Goal: Communication & Community: Answer question/provide support

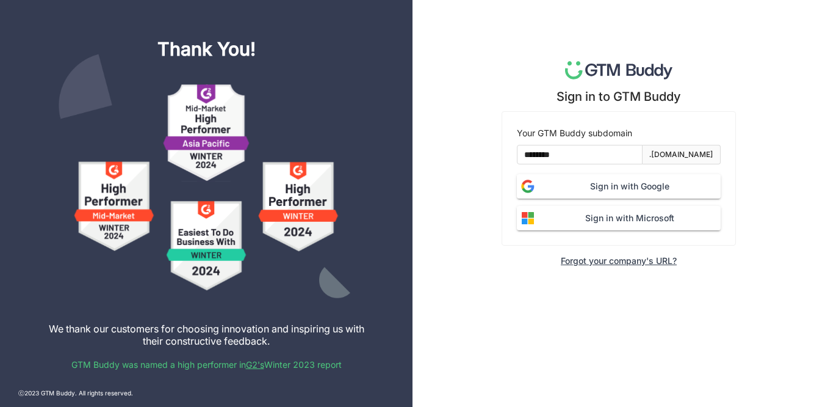
click at [623, 184] on span "Sign in with Google" at bounding box center [630, 186] width 182 height 13
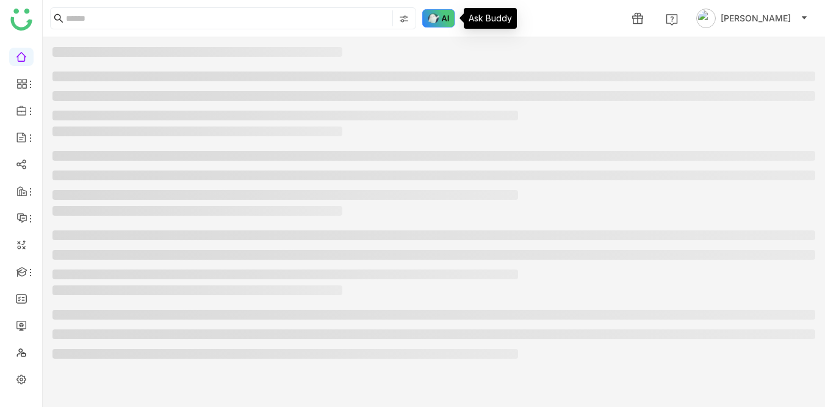
click at [443, 10] on img at bounding box center [439, 18] width 33 height 18
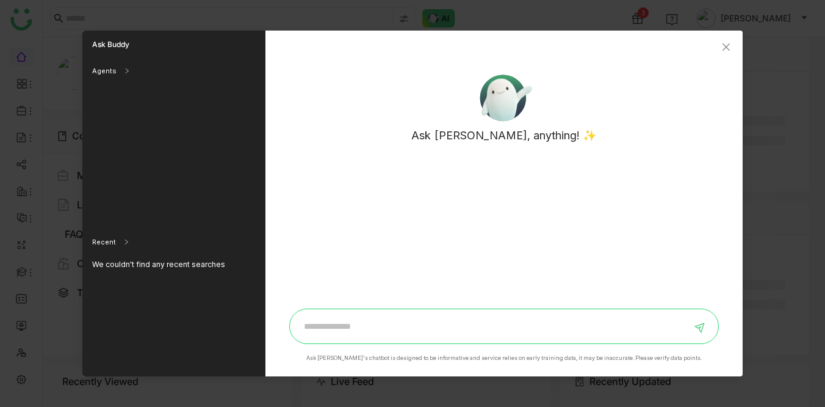
click at [350, 324] on input at bounding box center [494, 326] width 395 height 20
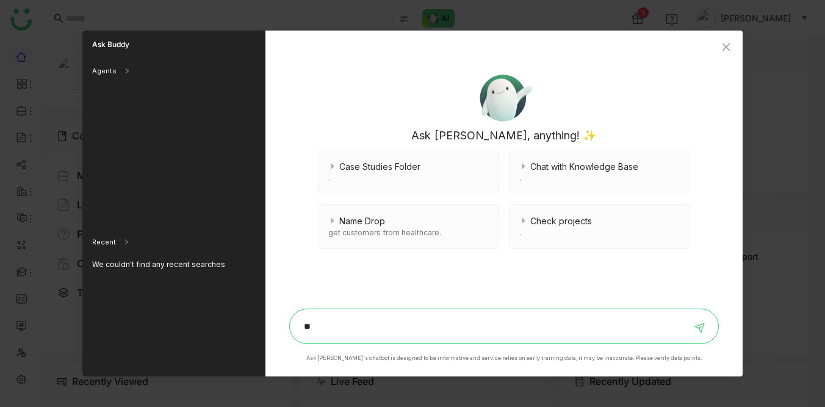
type input "*"
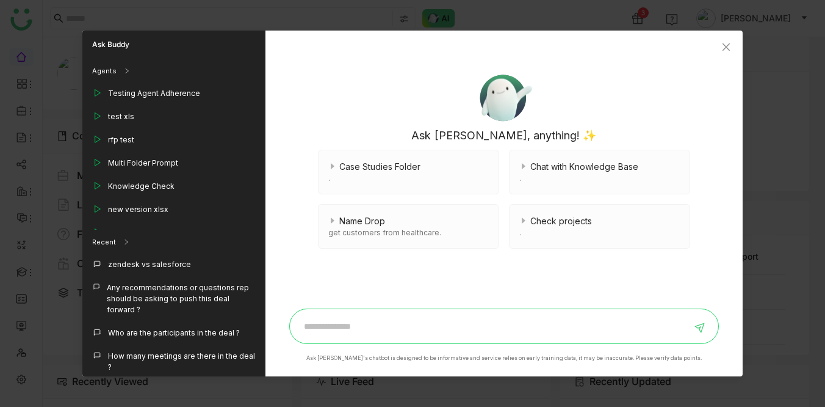
type input "*"
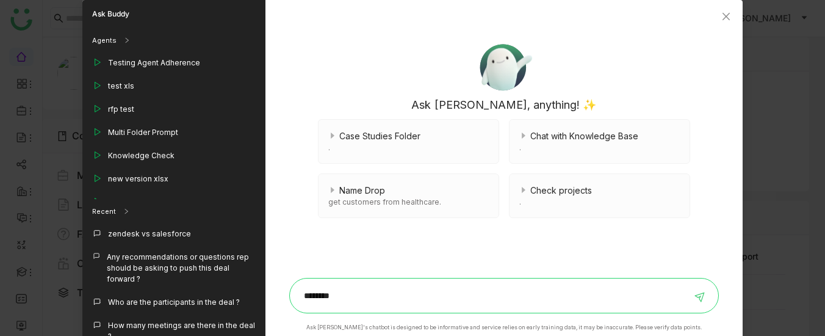
click at [396, 304] on input "*******" at bounding box center [494, 296] width 395 height 20
type input "**********"
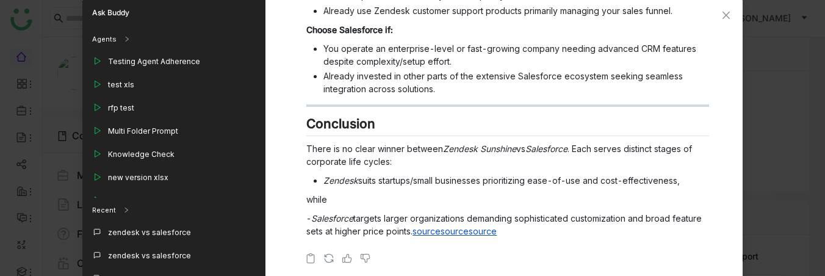
scroll to position [70, 0]
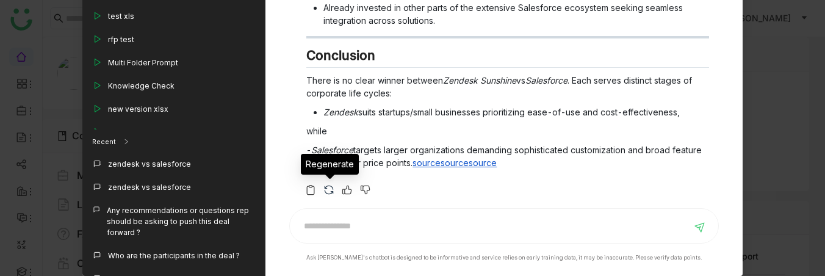
click at [330, 190] on img at bounding box center [329, 190] width 12 height 12
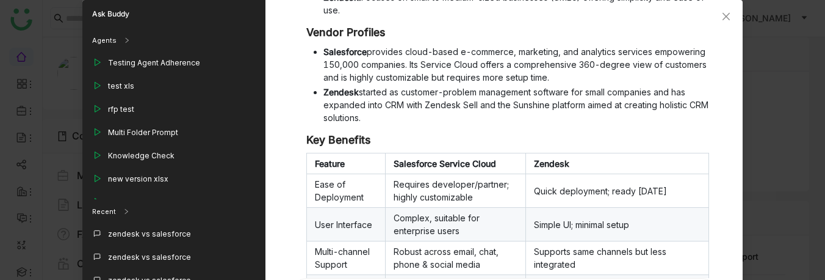
scroll to position [611, 0]
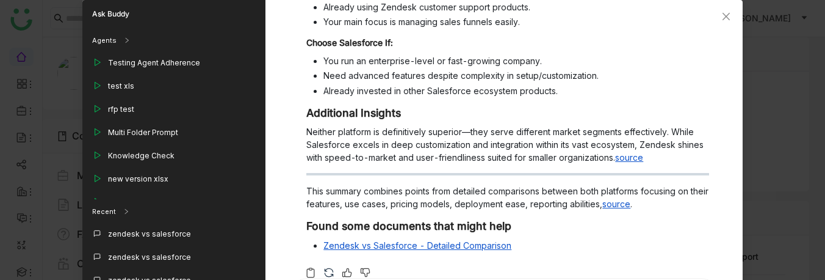
click at [328, 266] on img at bounding box center [329, 272] width 12 height 12
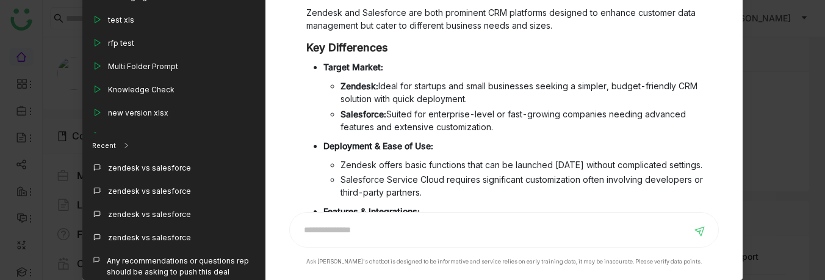
scroll to position [0, 0]
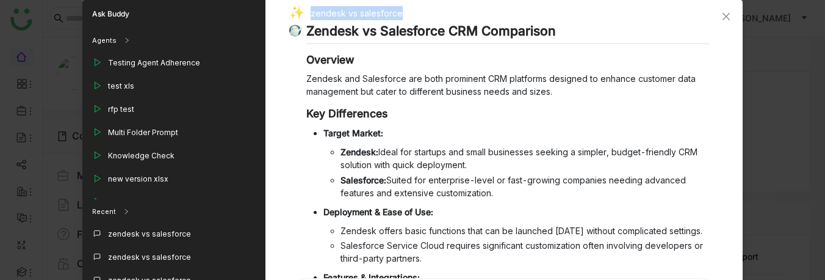
drag, startPoint x: 309, startPoint y: 13, endPoint x: 401, endPoint y: 16, distance: 92.2
click at [401, 16] on div "zendesk vs salesforce" at bounding box center [498, 14] width 419 height 17
copy div "zendesk vs salesforce"
click at [727, 14] on icon "Close" at bounding box center [727, 17] width 10 height 10
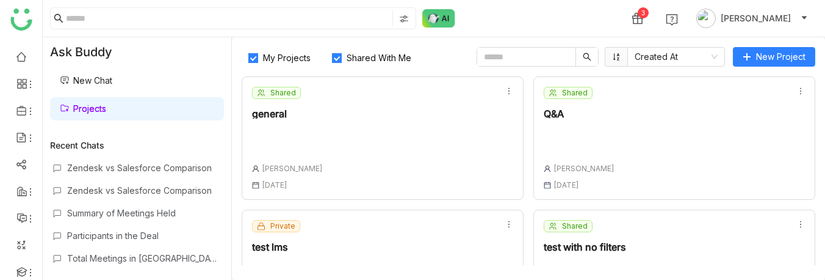
click at [361, 130] on div "Shared general Veena Pulicharla 06 May , 2025" at bounding box center [383, 137] width 282 height 123
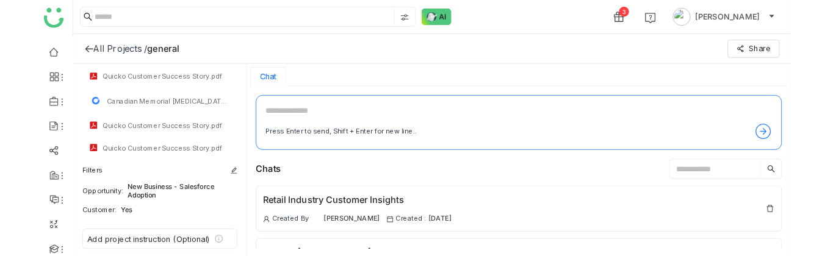
scroll to position [174, 0]
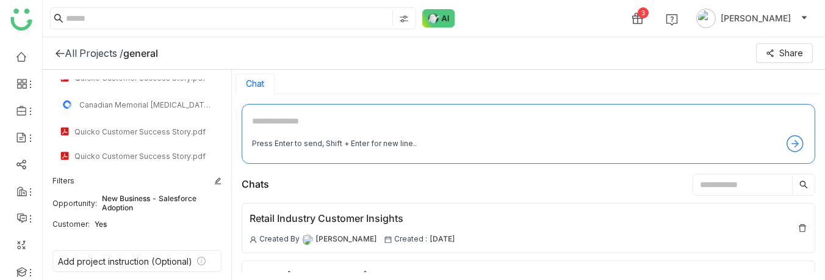
click at [272, 122] on textarea at bounding box center [528, 124] width 553 height 20
click at [328, 117] on textarea at bounding box center [528, 124] width 553 height 20
type textarea "**********"
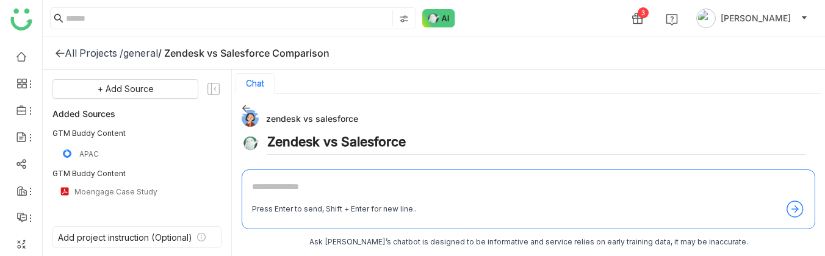
scroll to position [331, 0]
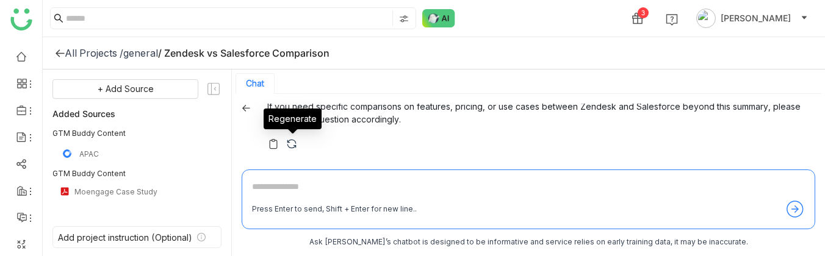
click at [291, 143] on img at bounding box center [292, 144] width 12 height 12
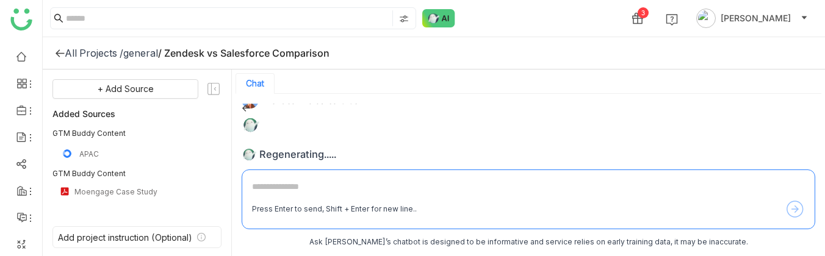
scroll to position [2, 0]
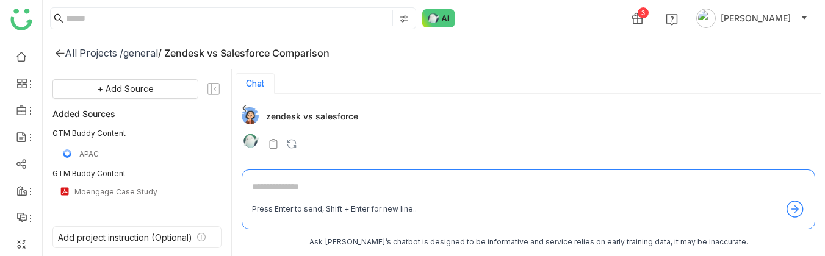
click at [266, 187] on textarea at bounding box center [528, 190] width 553 height 20
paste textarea "**********"
type textarea "**********"
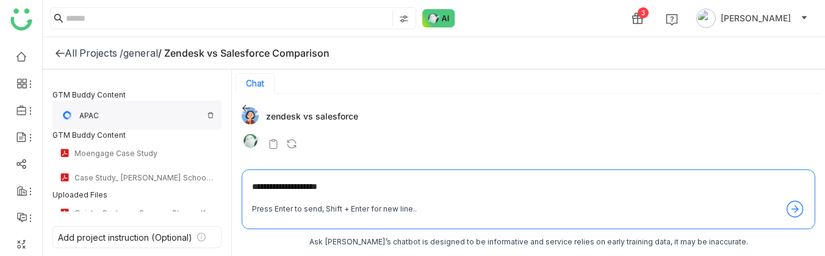
scroll to position [0, 0]
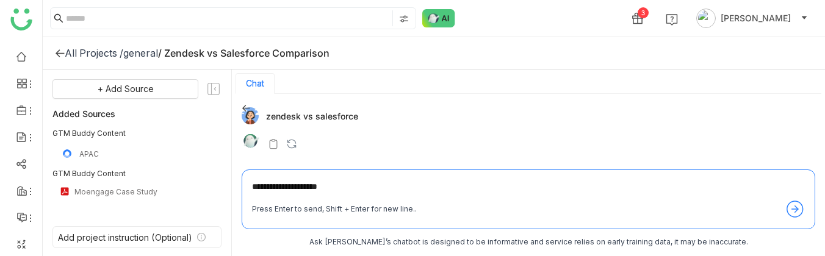
click at [147, 50] on div "general" at bounding box center [140, 53] width 35 height 12
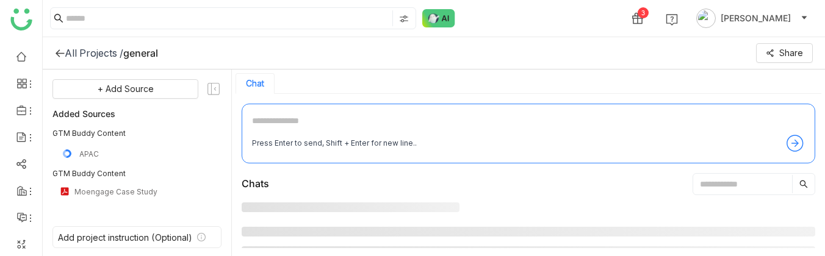
click at [100, 50] on div "All Projects /" at bounding box center [94, 53] width 59 height 12
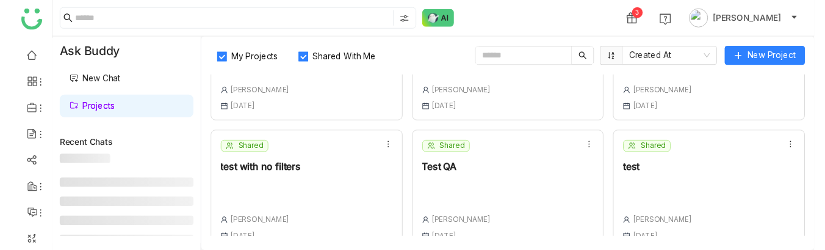
scroll to position [87, 0]
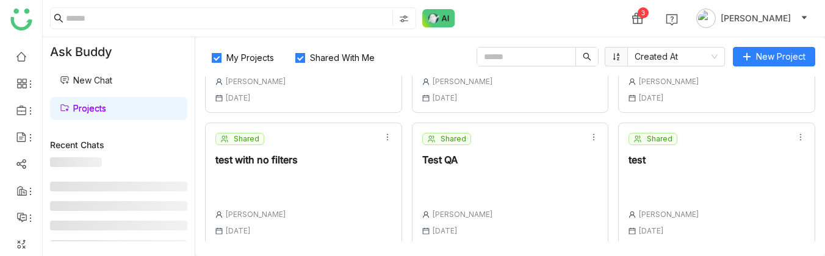
click at [255, 154] on div "Shared test with no filters Veena Pulicharla 27 May , 2025" at bounding box center [257, 184] width 82 height 103
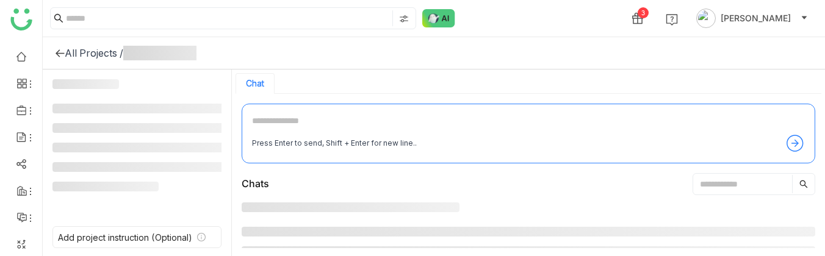
click at [296, 115] on textarea at bounding box center [528, 124] width 553 height 20
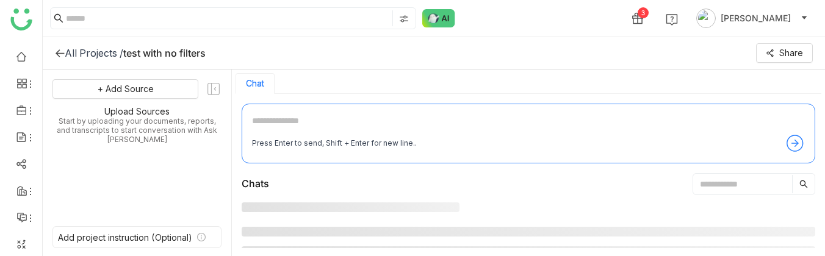
paste textarea "**********"
type textarea "**********"
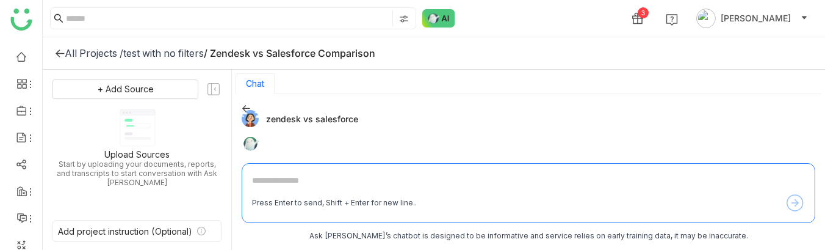
click at [348, 138] on div at bounding box center [524, 143] width 564 height 19
click at [189, 53] on div "test with no filters" at bounding box center [163, 53] width 81 height 12
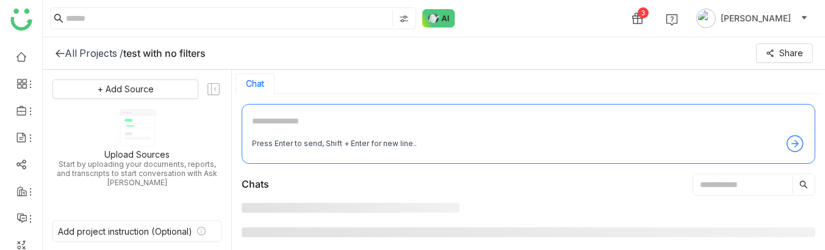
click at [263, 109] on div "Press Enter to send, Shift + Enter for new line.." at bounding box center [529, 134] width 574 height 60
click at [285, 131] on textarea at bounding box center [528, 124] width 553 height 20
paste textarea "**********"
type textarea "**********"
drag, startPoint x: 402, startPoint y: 214, endPoint x: 414, endPoint y: 216, distance: 11.7
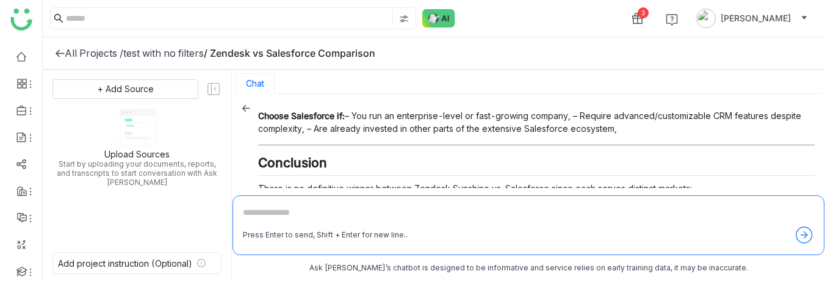
scroll to position [1540, 0]
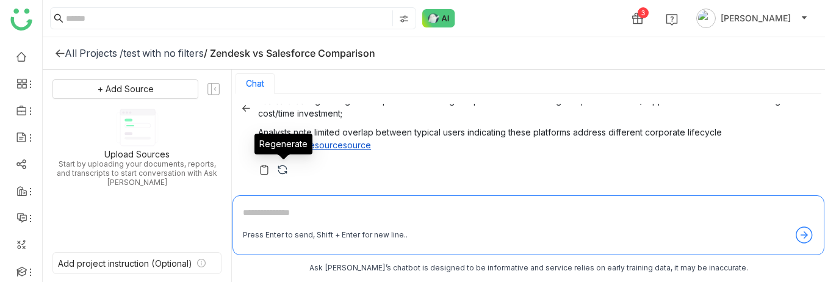
click at [281, 169] on img at bounding box center [283, 170] width 12 height 12
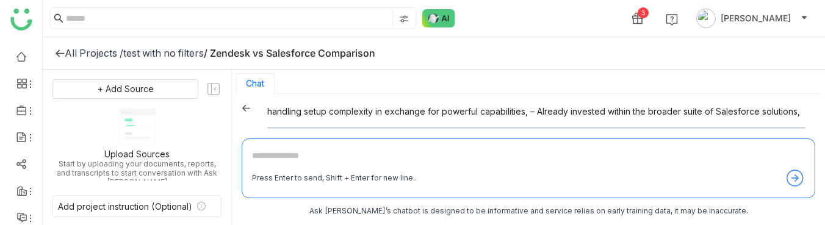
scroll to position [1325, 0]
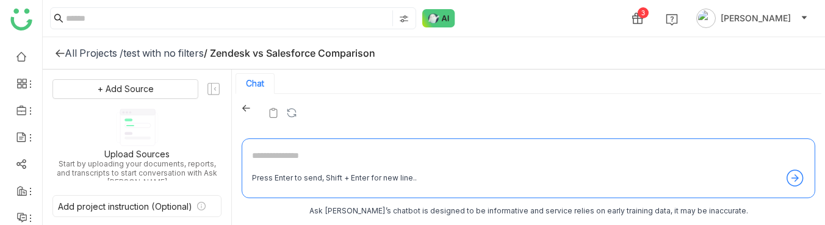
click at [556, 7] on div "3 Veena Pulicharla" at bounding box center [434, 18] width 783 height 37
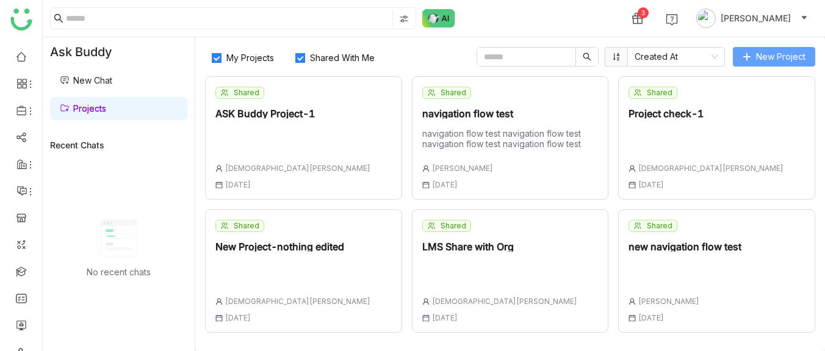
click at [770, 56] on span "New Project" at bounding box center [780, 56] width 49 height 13
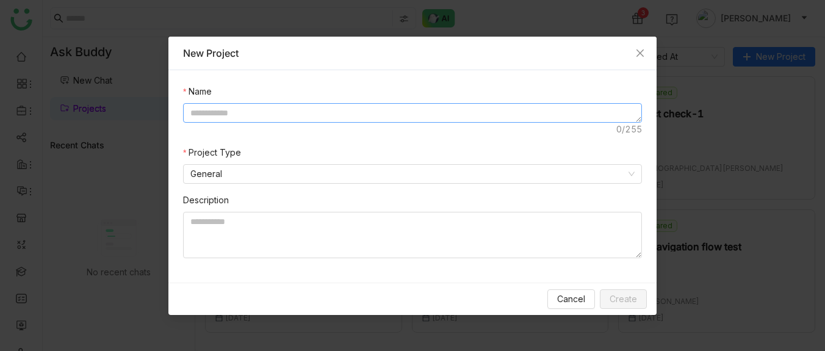
click at [245, 111] on textarea at bounding box center [412, 113] width 459 height 20
type textarea "*"
type textarea "*******"
click at [626, 297] on span "Create" at bounding box center [623, 298] width 27 height 13
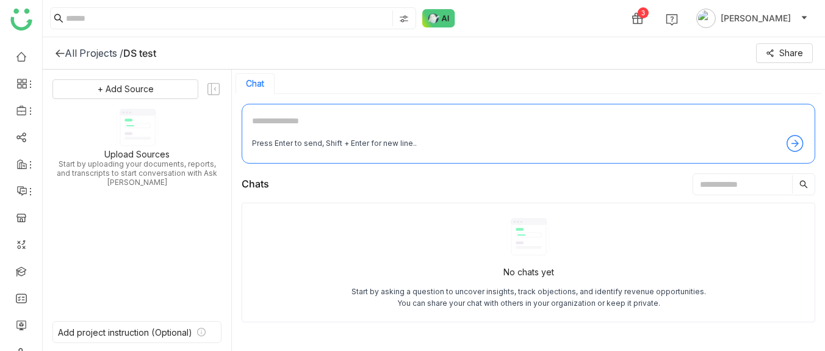
click at [290, 121] on textarea at bounding box center [528, 124] width 553 height 20
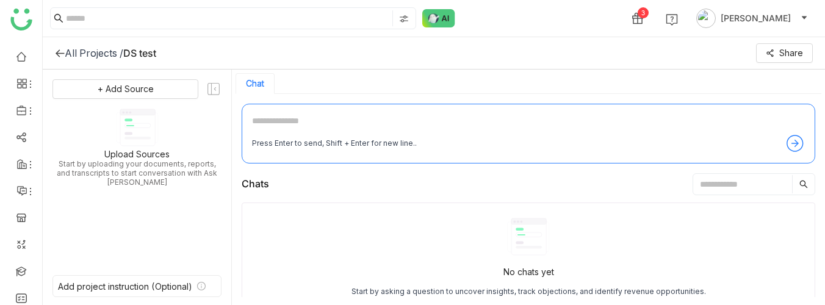
click at [319, 117] on textarea at bounding box center [528, 124] width 553 height 20
type textarea "**********"
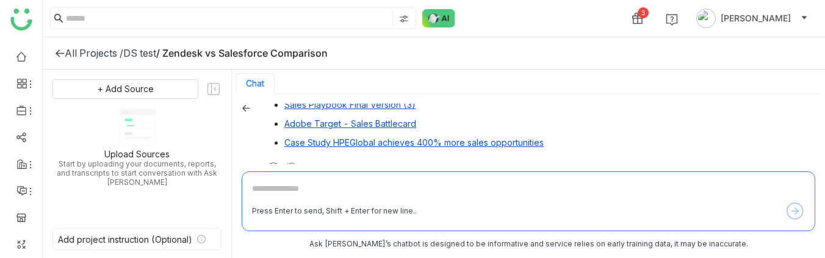
scroll to position [606, 0]
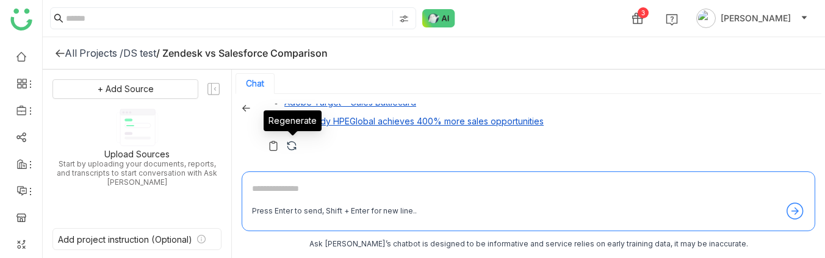
click at [286, 145] on img at bounding box center [292, 146] width 12 height 12
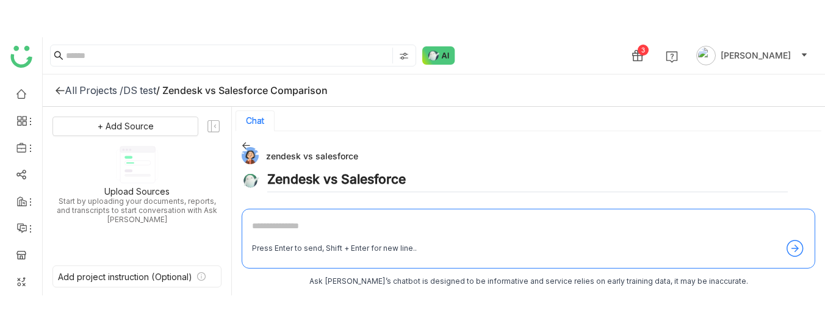
scroll to position [294, 0]
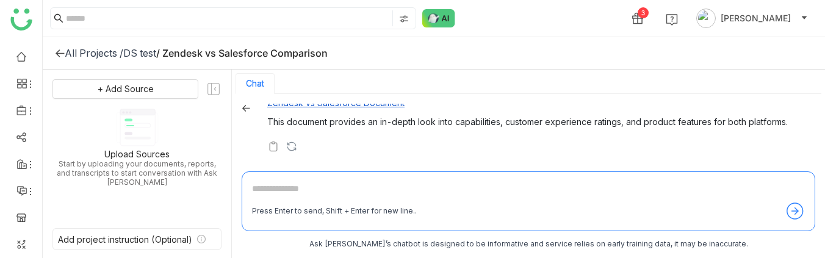
click at [148, 58] on div "DS test" at bounding box center [139, 53] width 33 height 12
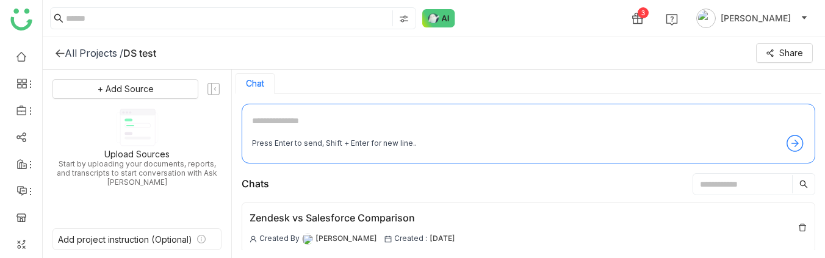
click at [101, 47] on div "All Projects /" at bounding box center [94, 53] width 59 height 12
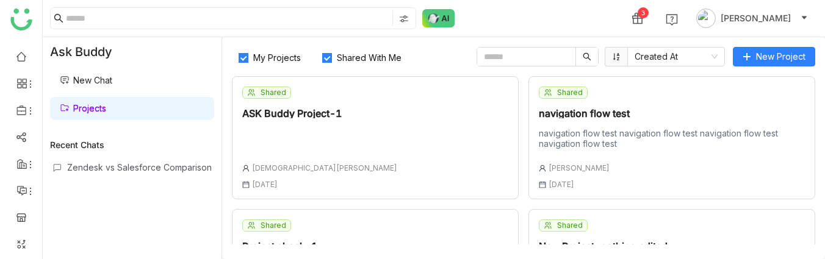
click at [278, 122] on div "Shared ASK Buddy Project-1 Vishnu Vardhan 30 Jun , 2025" at bounding box center [319, 138] width 155 height 103
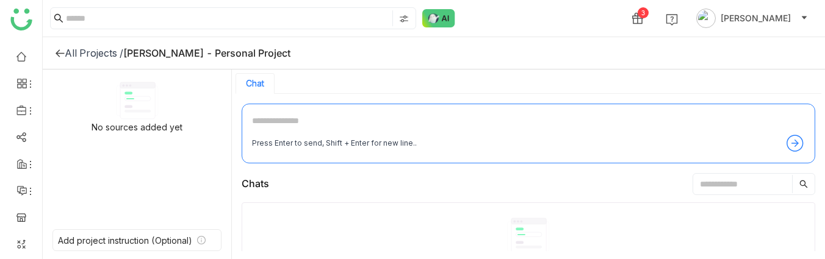
click at [299, 127] on textarea at bounding box center [528, 124] width 553 height 20
click at [277, 126] on textarea at bounding box center [528, 124] width 553 height 20
type textarea "**********"
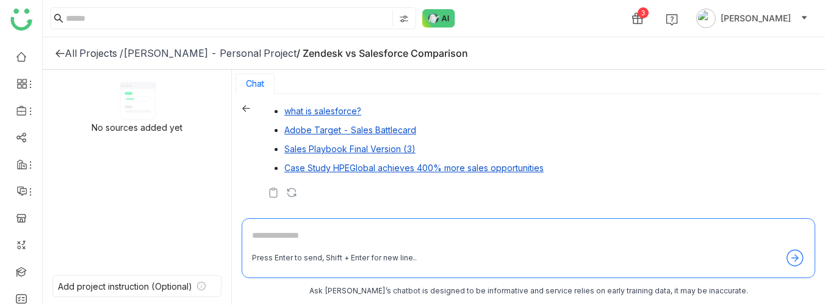
scroll to position [682, 0]
click at [294, 194] on img at bounding box center [292, 192] width 12 height 12
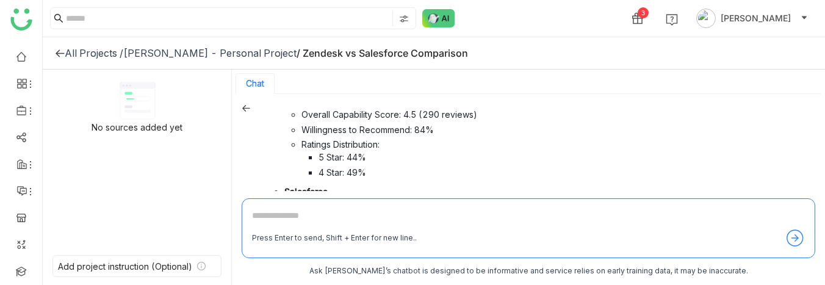
scroll to position [442, 0]
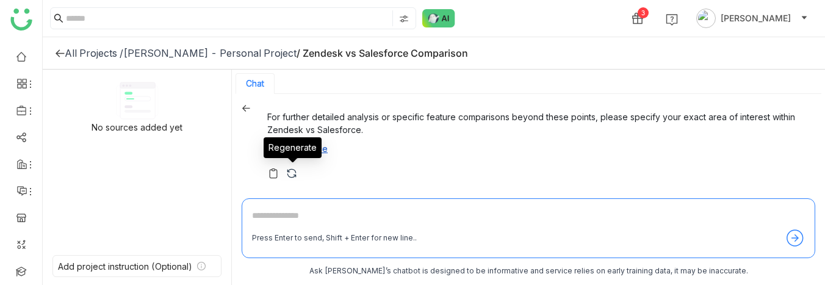
click at [290, 172] on img at bounding box center [292, 173] width 12 height 12
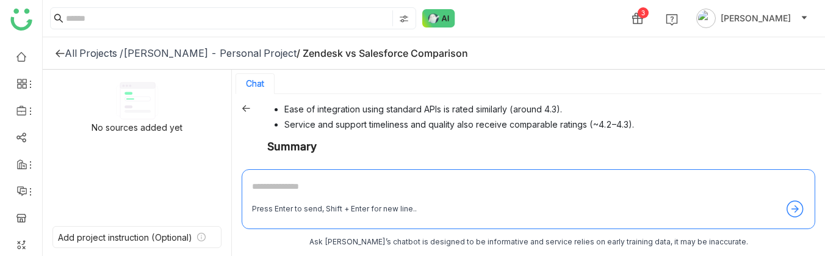
scroll to position [303, 0]
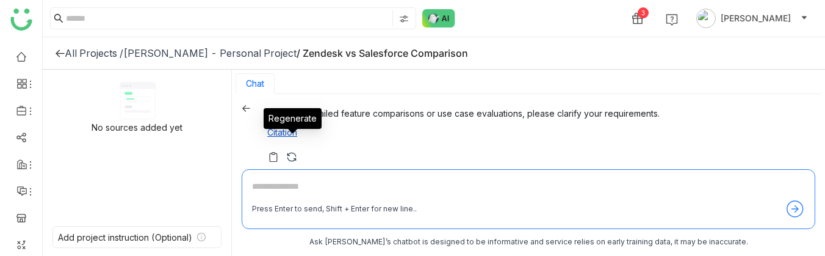
click at [291, 151] on img at bounding box center [292, 157] width 12 height 12
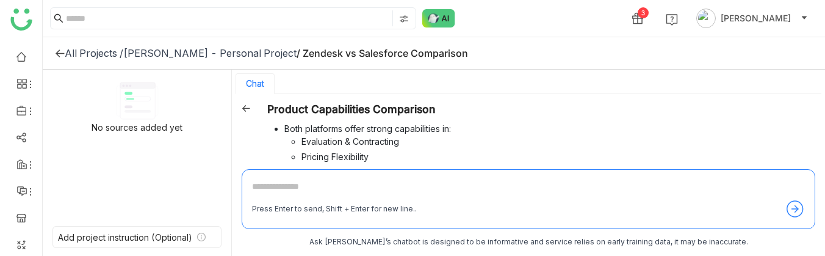
scroll to position [476, 0]
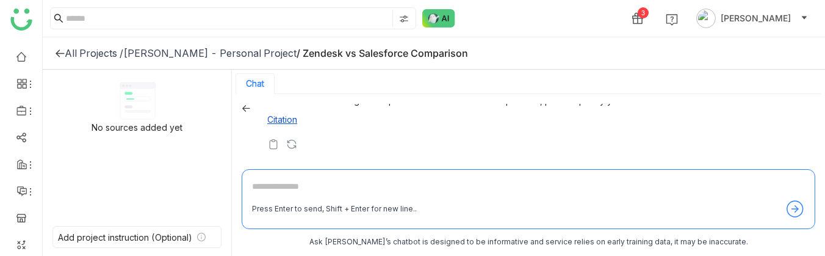
click at [192, 50] on div "[PERSON_NAME] - Personal Project" at bounding box center [209, 53] width 173 height 12
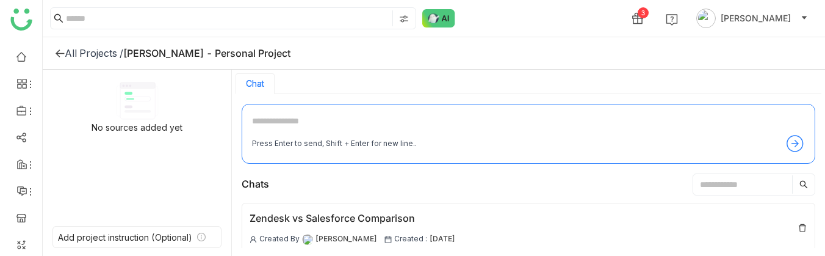
click at [298, 126] on textarea at bounding box center [528, 124] width 553 height 20
click at [266, 126] on textarea at bounding box center [528, 124] width 553 height 20
type textarea "**********"
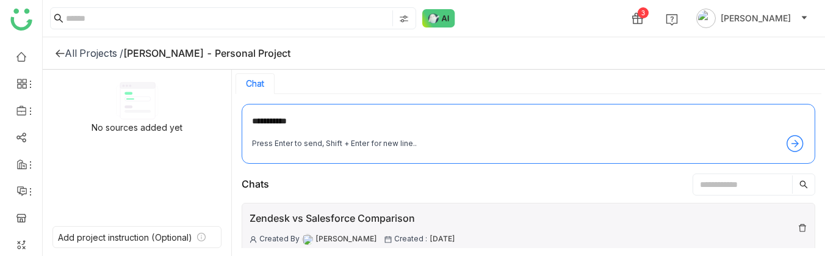
click at [299, 221] on div "Zendesk vs Salesforce Comparison" at bounding box center [353, 218] width 206 height 15
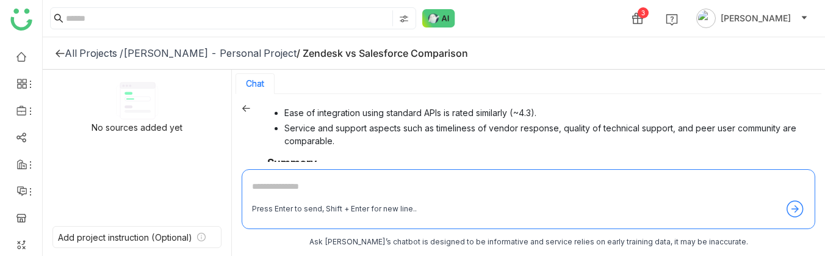
scroll to position [476, 0]
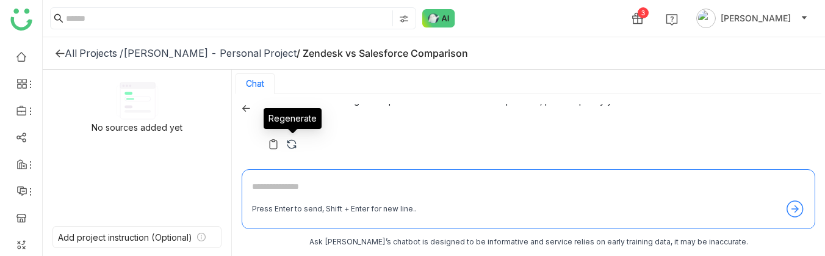
click at [291, 141] on img at bounding box center [292, 144] width 12 height 12
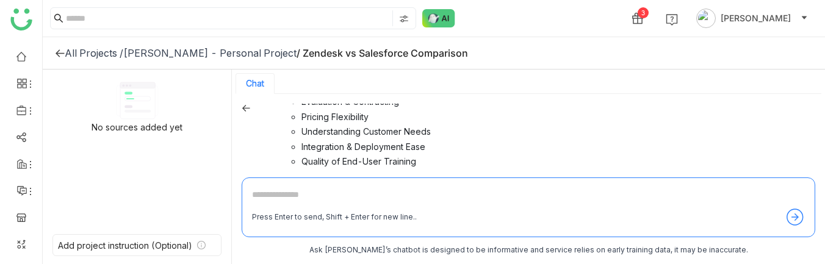
scroll to position [454, 0]
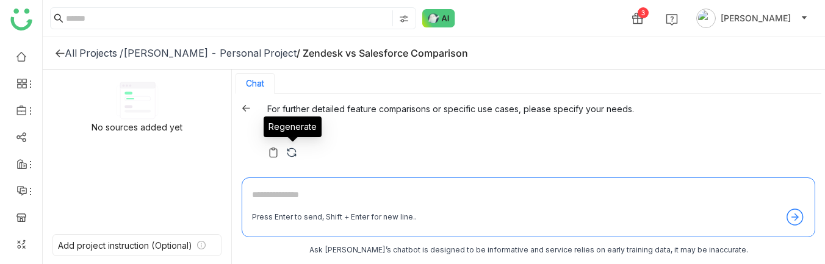
click at [291, 150] on img at bounding box center [292, 153] width 12 height 12
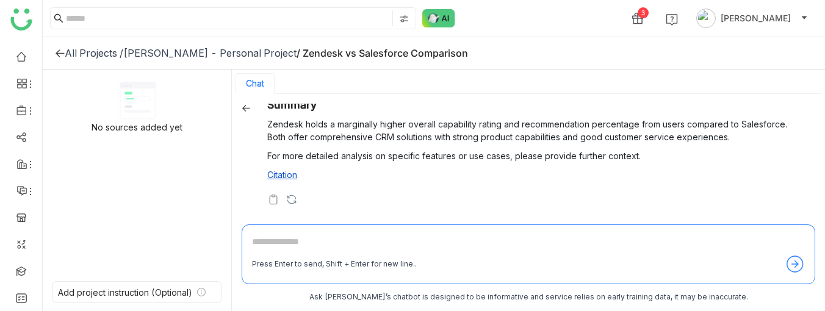
scroll to position [0, 0]
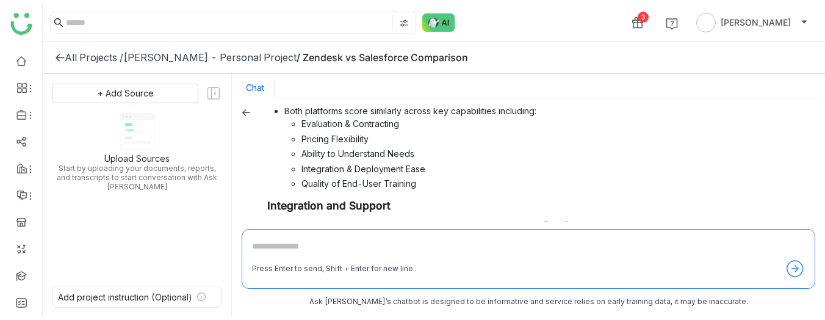
scroll to position [408, 0]
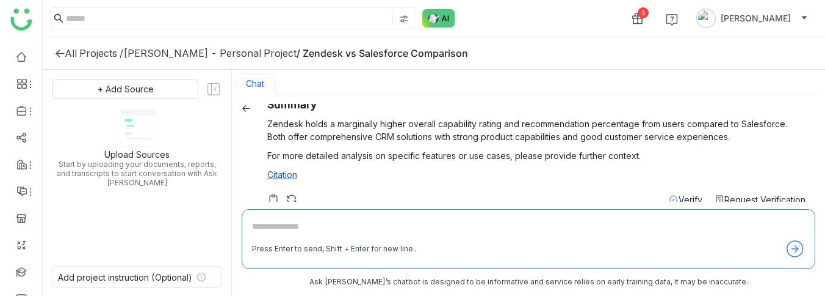
click at [679, 197] on span "Verify" at bounding box center [691, 199] width 24 height 10
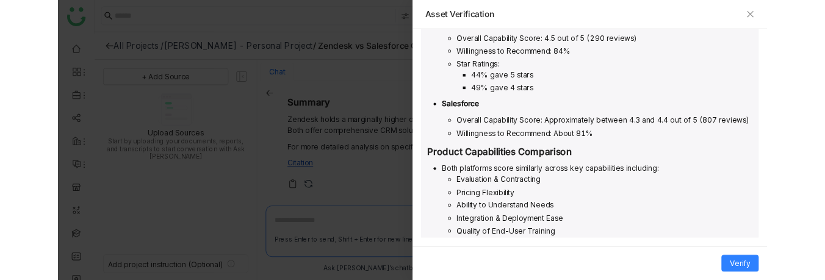
scroll to position [446, 0]
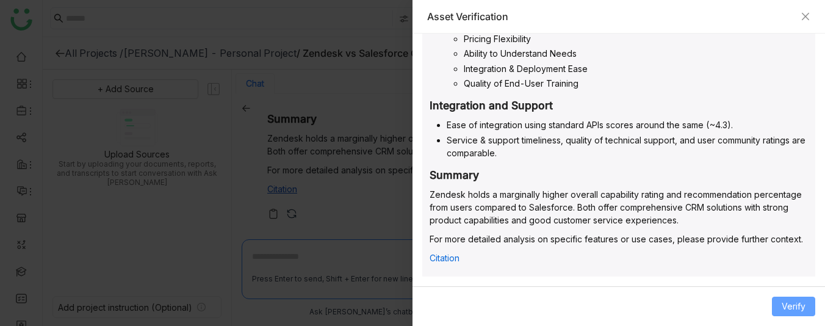
click at [786, 302] on span "Verify" at bounding box center [794, 306] width 24 height 13
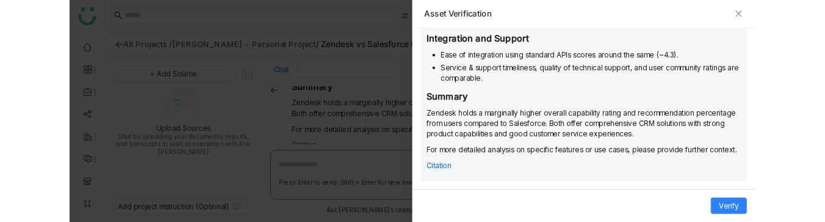
scroll to position [0, 0]
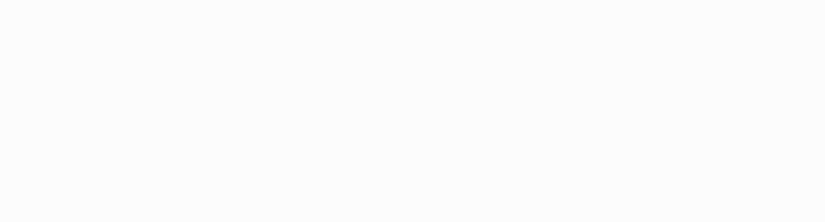
click at [806, 16] on html at bounding box center [412, 111] width 825 height 222
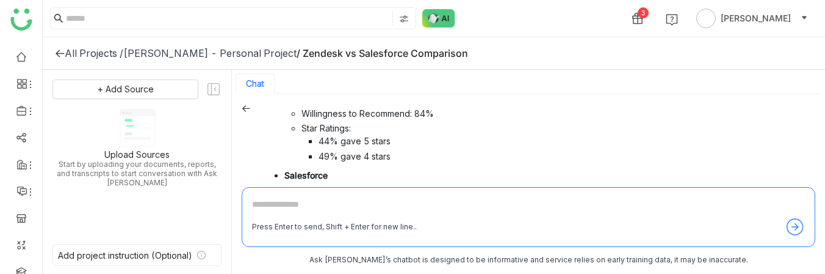
scroll to position [446, 0]
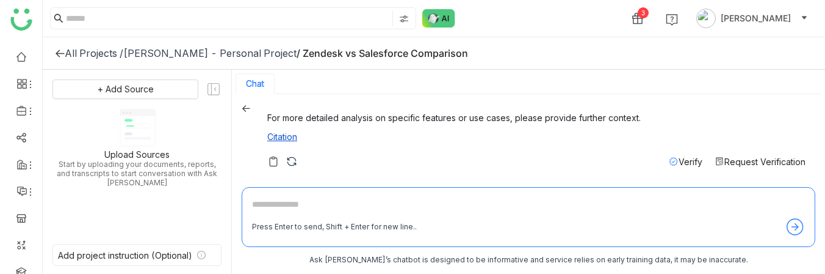
click at [679, 160] on span "Verify" at bounding box center [691, 161] width 24 height 10
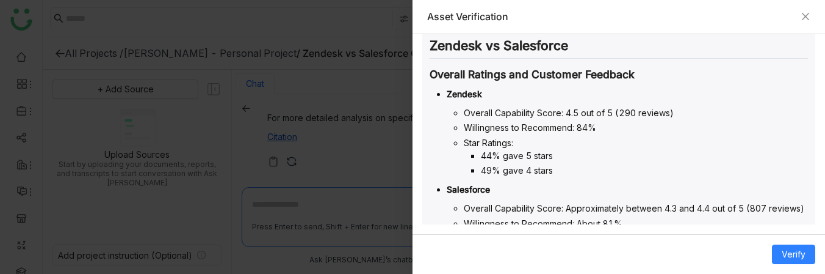
scroll to position [499, 0]
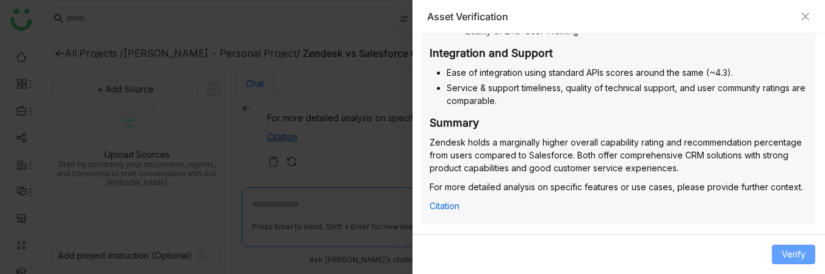
click at [790, 221] on span "Verify" at bounding box center [794, 253] width 24 height 13
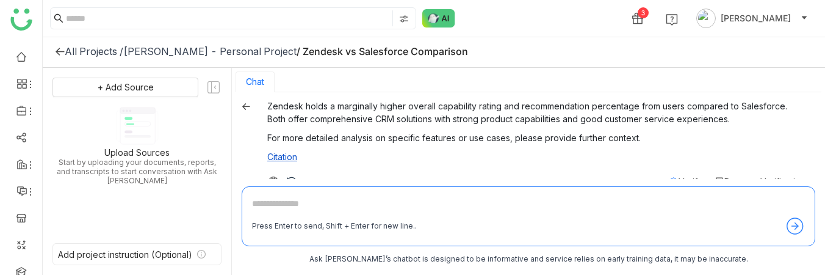
scroll to position [444, 0]
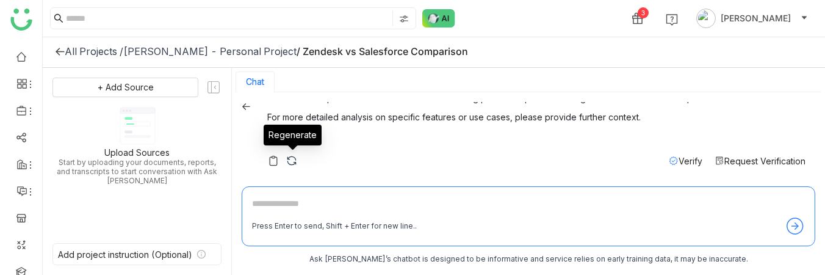
click at [292, 161] on img at bounding box center [292, 160] width 12 height 12
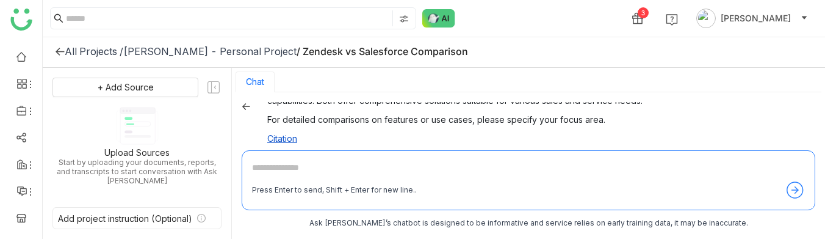
scroll to position [481, 0]
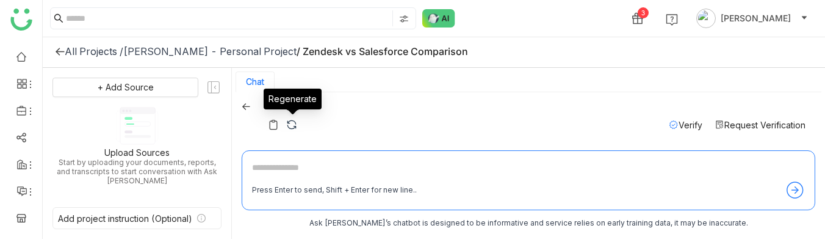
click at [294, 122] on img at bounding box center [292, 124] width 12 height 12
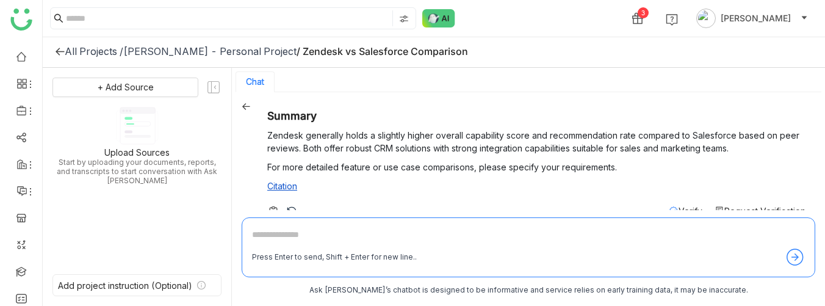
scroll to position [369, 0]
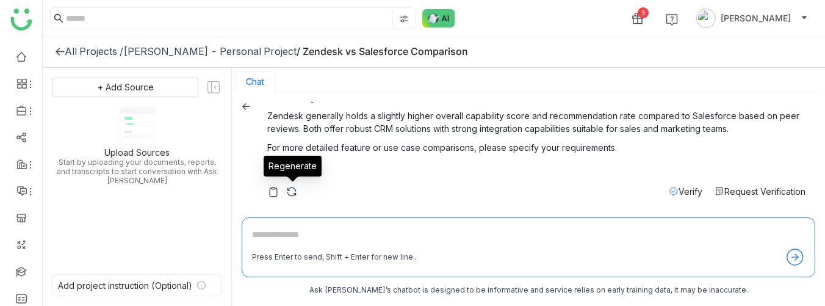
click at [293, 189] on img at bounding box center [292, 192] width 12 height 12
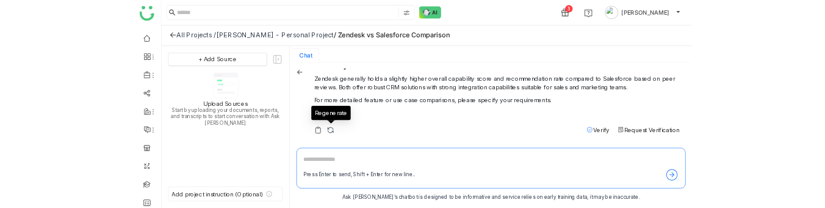
scroll to position [0, 0]
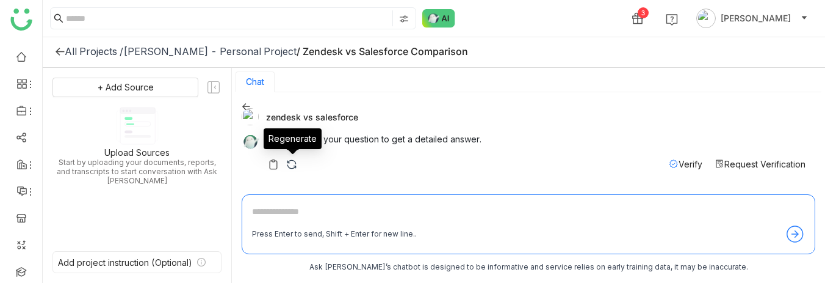
click at [292, 161] on img at bounding box center [292, 164] width 12 height 12
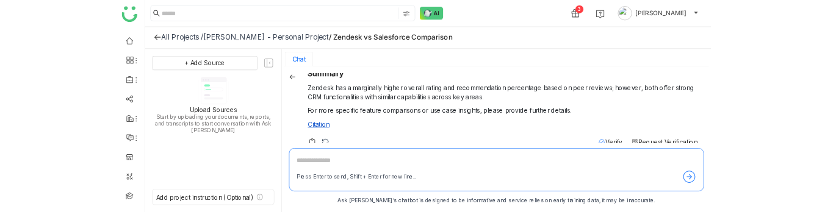
scroll to position [426, 0]
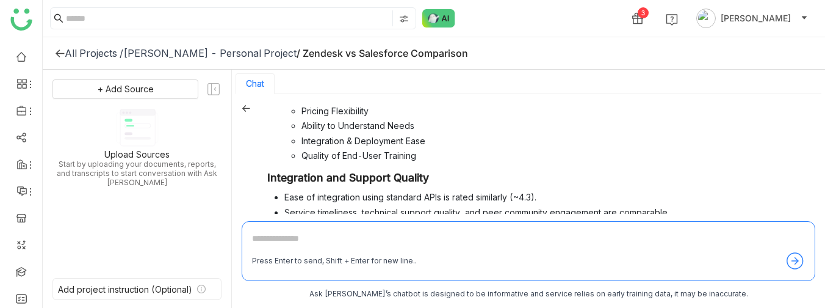
scroll to position [412, 0]
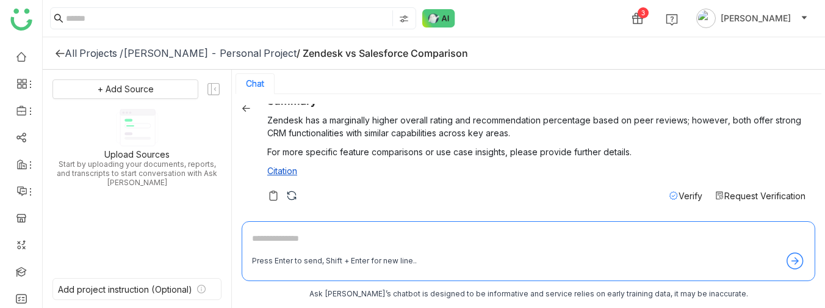
click at [680, 198] on span "Verify" at bounding box center [691, 195] width 24 height 10
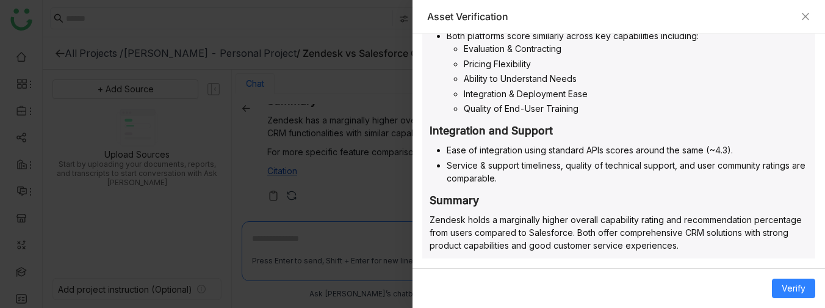
scroll to position [528, 0]
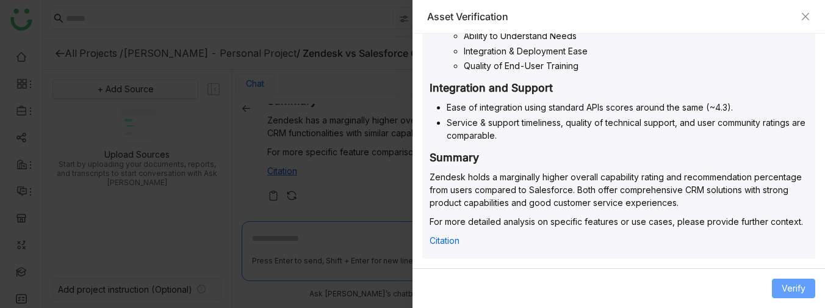
click at [790, 212] on span "Verify" at bounding box center [794, 287] width 24 height 13
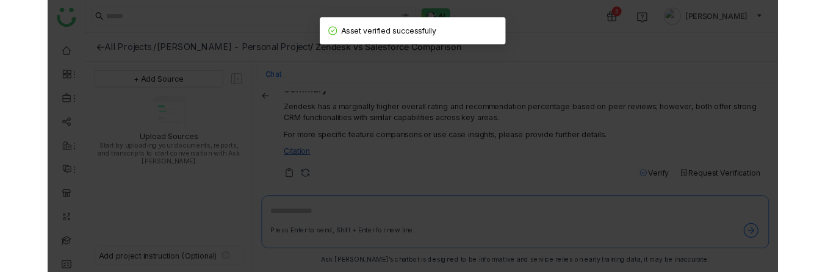
scroll to position [2, 0]
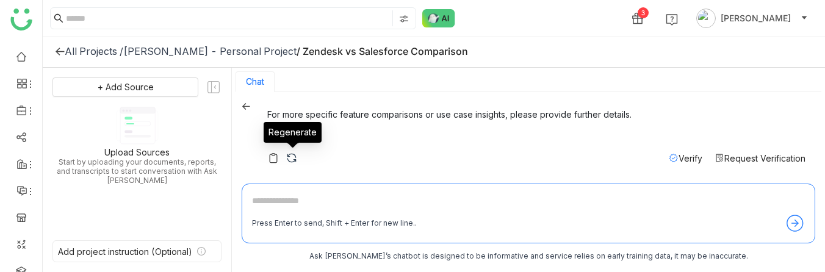
click at [290, 156] on img at bounding box center [292, 158] width 12 height 12
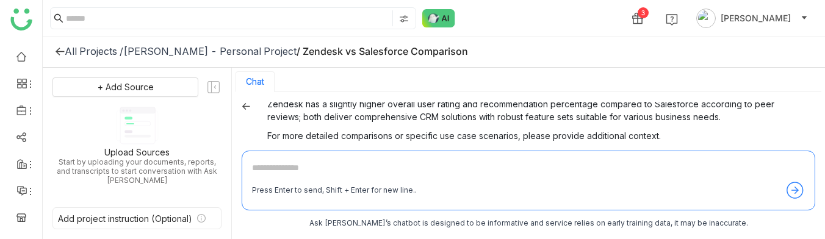
scroll to position [480, 0]
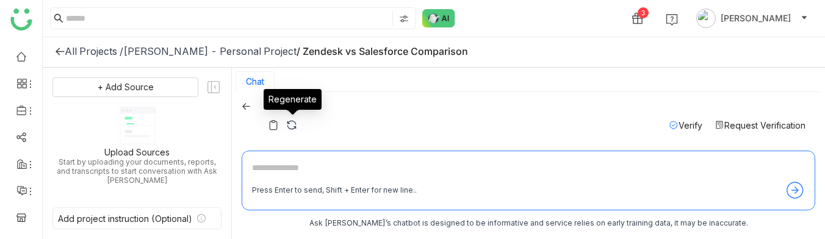
click at [291, 126] on img at bounding box center [292, 125] width 12 height 12
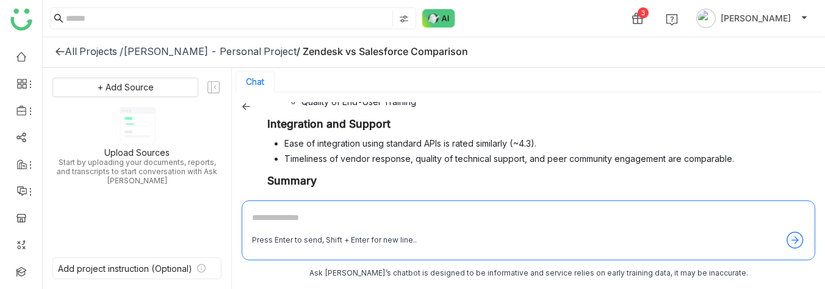
scroll to position [430, 0]
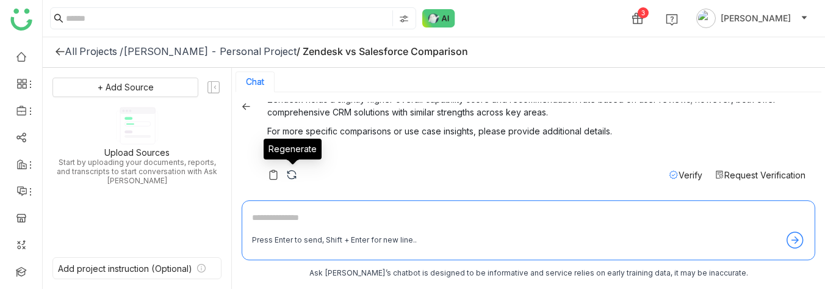
click at [292, 174] on img at bounding box center [292, 175] width 12 height 12
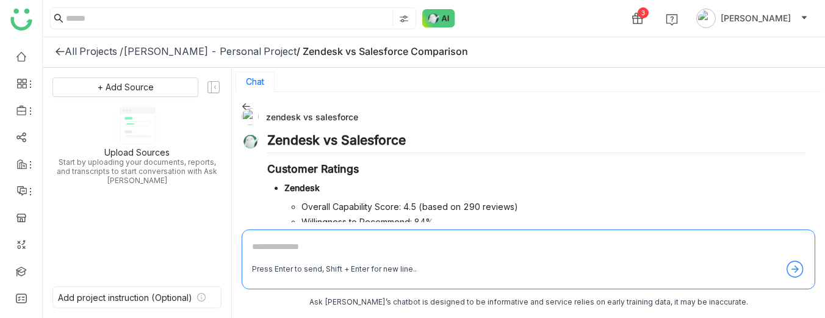
scroll to position [401, 0]
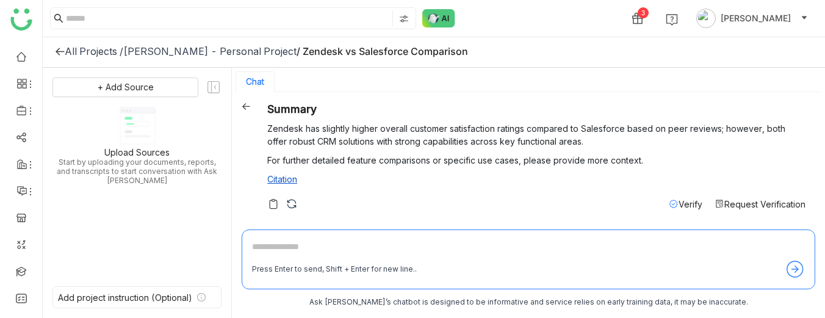
click at [687, 203] on span "Verify" at bounding box center [691, 204] width 24 height 10
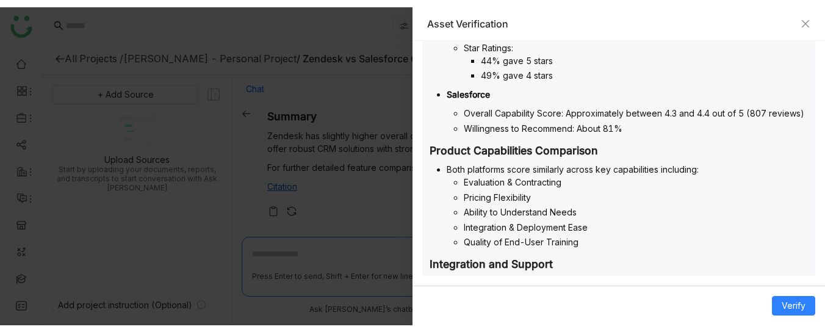
scroll to position [517, 0]
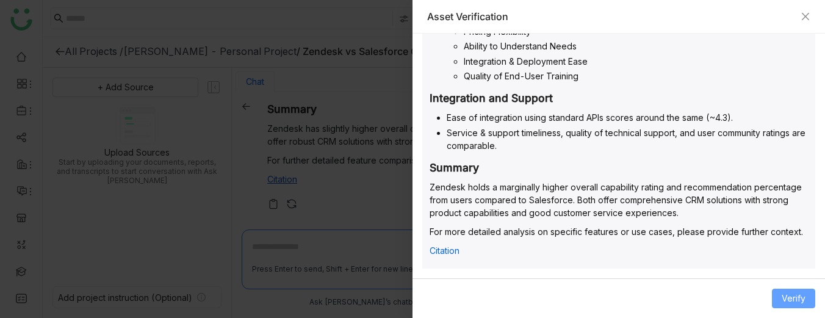
click at [781, 212] on button "Verify" at bounding box center [793, 299] width 43 height 20
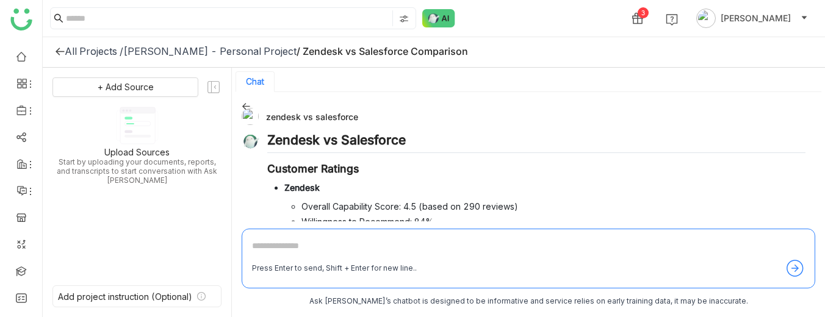
scroll to position [402, 0]
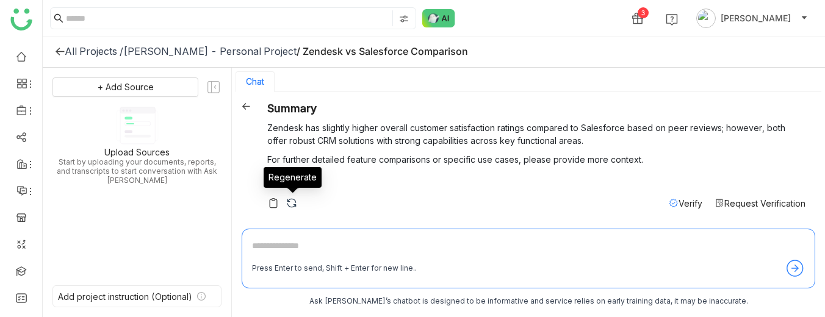
click at [292, 212] on div "Press Enter to send, Shift + Enter for new line.." at bounding box center [529, 259] width 574 height 60
click at [272, 212] on div "Press Enter to send, Shift + Enter for new line.." at bounding box center [529, 259] width 574 height 60
click at [285, 212] on textarea at bounding box center [528, 249] width 553 height 20
type textarea "**********"
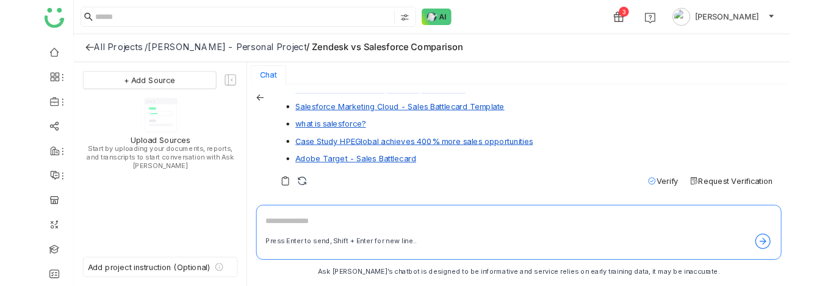
scroll to position [854, 0]
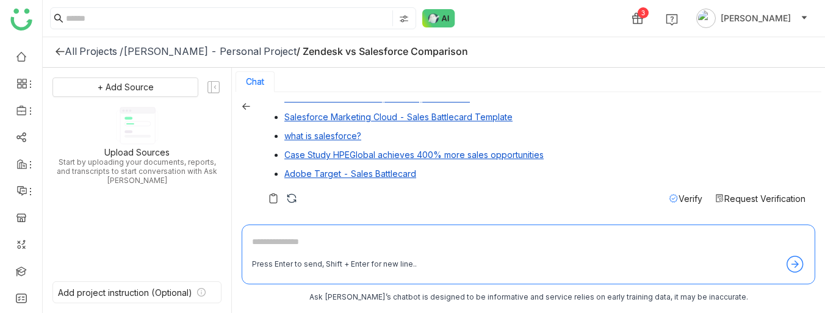
click at [690, 200] on span "Verify" at bounding box center [691, 199] width 24 height 10
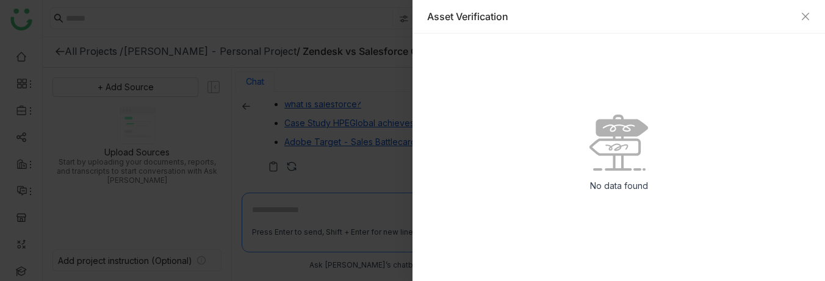
scroll to position [886, 0]
click at [808, 20] on icon "Close" at bounding box center [806, 17] width 10 height 10
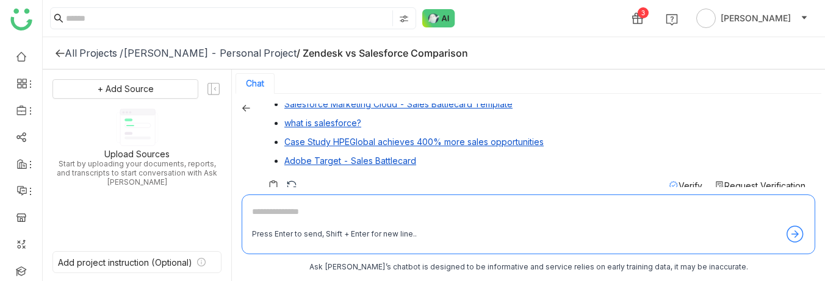
scroll to position [886, 0]
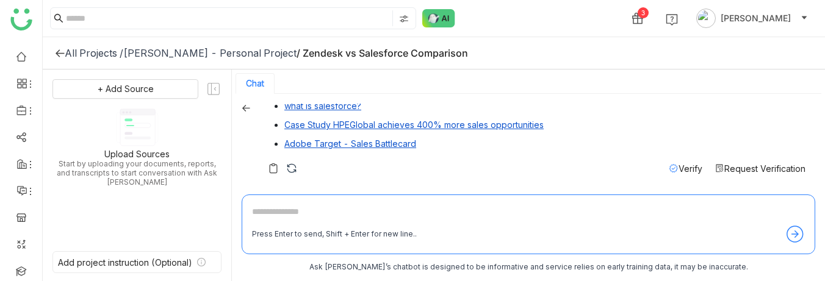
click at [681, 166] on span "Verify" at bounding box center [691, 169] width 24 height 10
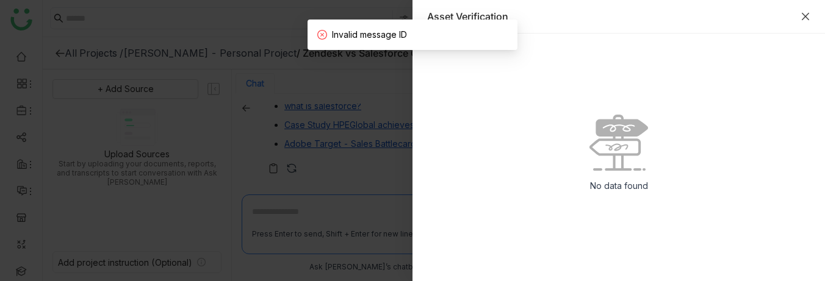
click at [803, 14] on icon "Close" at bounding box center [805, 16] width 7 height 7
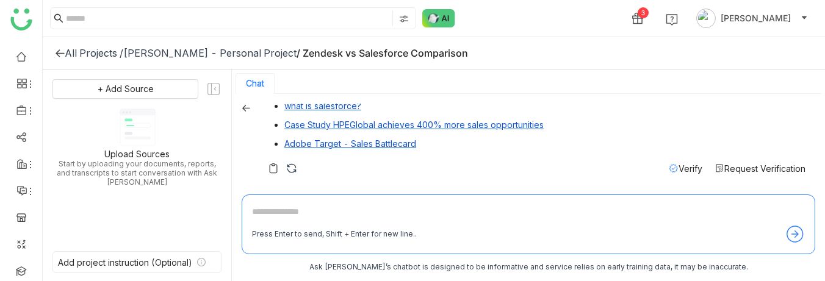
scroll to position [2, 0]
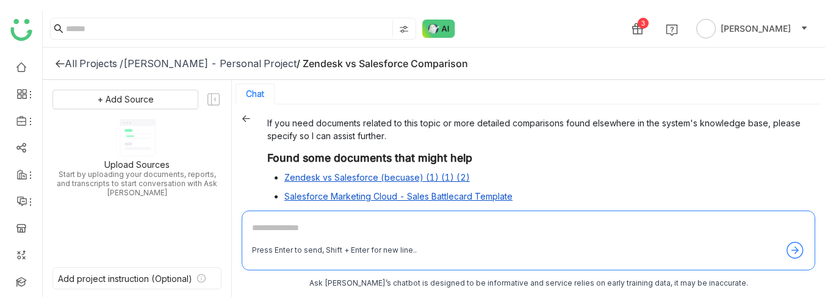
scroll to position [880, 0]
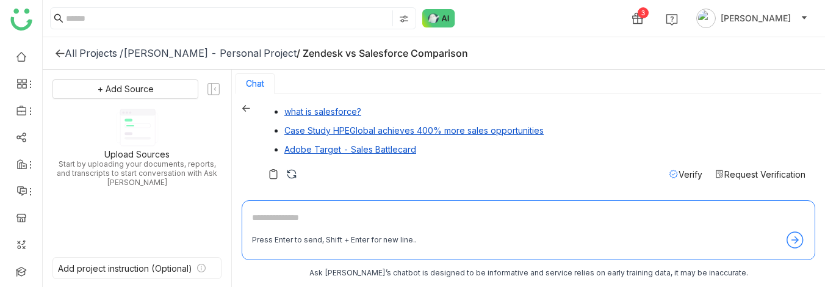
click at [515, 4] on div "3 [PERSON_NAME]" at bounding box center [434, 18] width 783 height 37
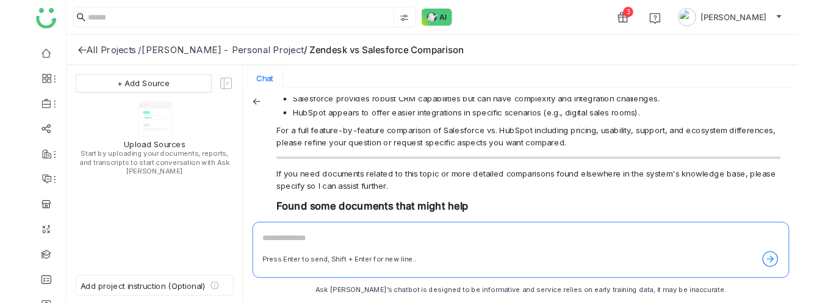
scroll to position [844, 0]
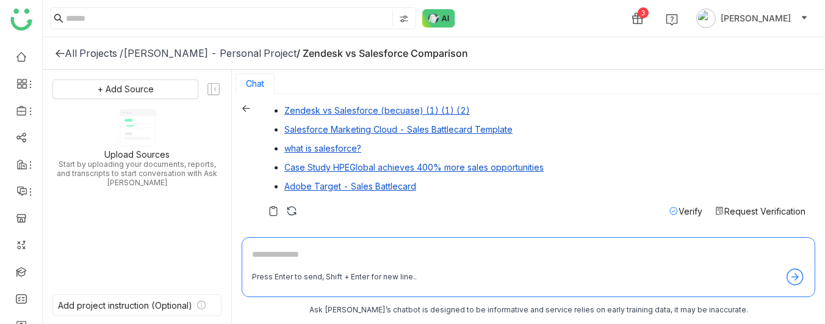
click at [521, 14] on div "3 [PERSON_NAME]" at bounding box center [434, 18] width 783 height 37
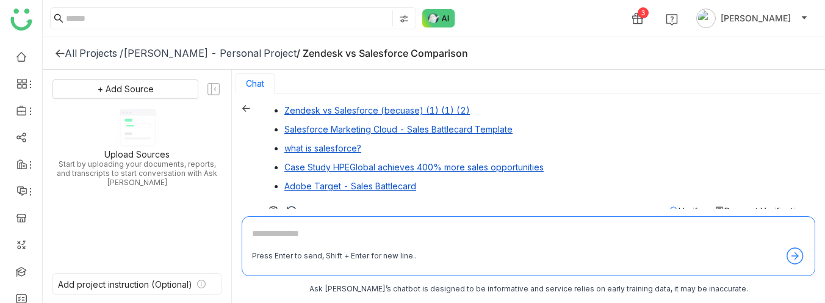
click at [573, 15] on div "3 [PERSON_NAME]" at bounding box center [434, 18] width 783 height 37
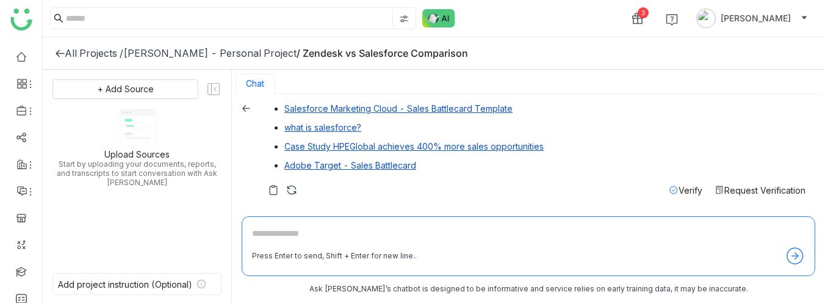
click at [679, 190] on span "Verify" at bounding box center [691, 190] width 24 height 10
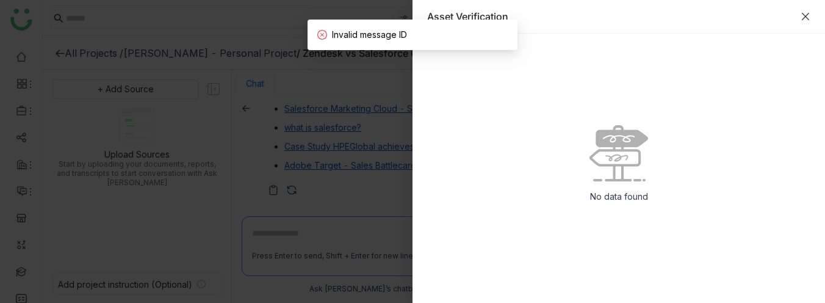
click at [807, 14] on icon "Close" at bounding box center [805, 16] width 7 height 7
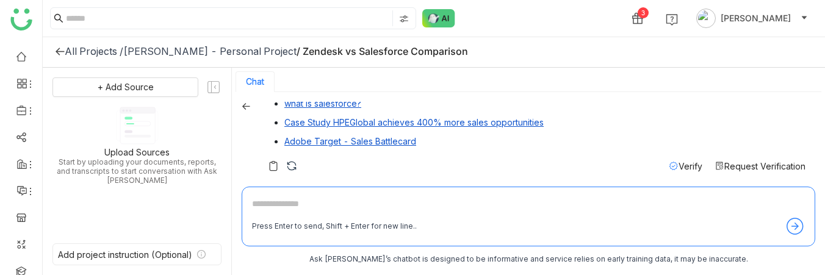
scroll to position [892, 0]
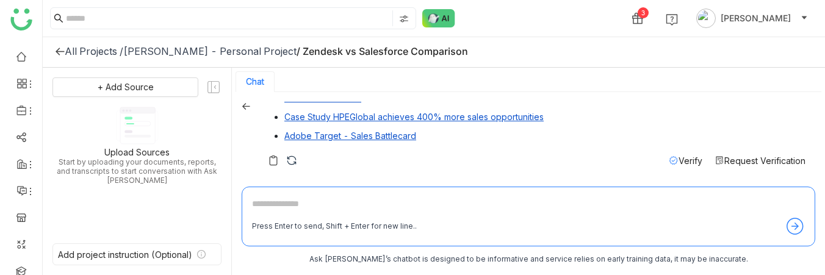
click at [688, 161] on span "Verify" at bounding box center [691, 161] width 24 height 10
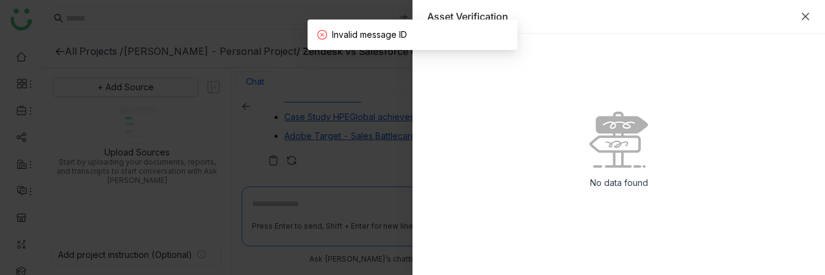
click at [806, 14] on icon "Close" at bounding box center [806, 17] width 10 height 10
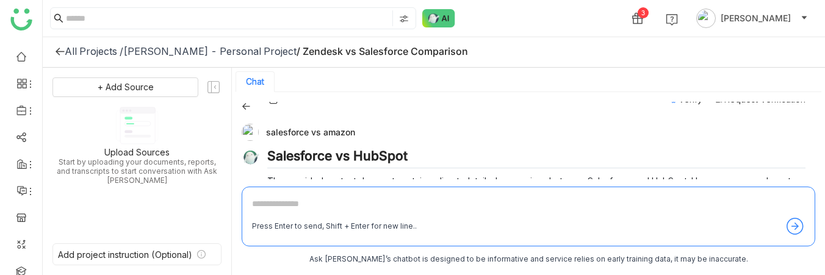
scroll to position [489, 0]
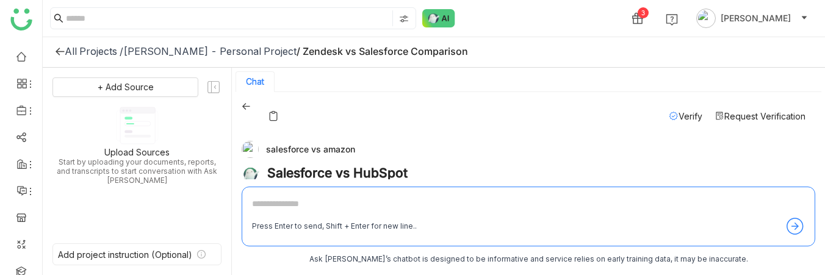
drag, startPoint x: 267, startPoint y: 148, endPoint x: 354, endPoint y: 149, distance: 87.3
click at [354, 149] on div "salesforce vs amazon" at bounding box center [524, 149] width 564 height 17
copy div "salesforce vs amazon"
click at [237, 53] on div "[PERSON_NAME] - Personal Project" at bounding box center [209, 51] width 173 height 12
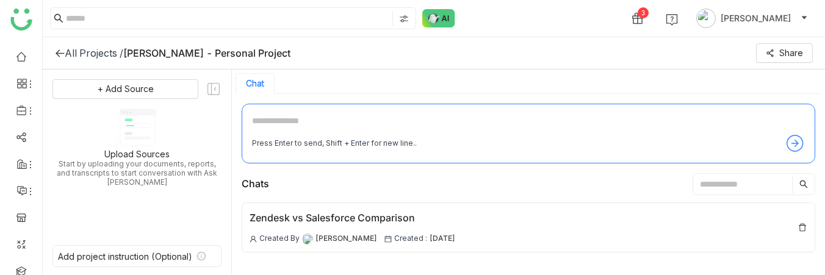
click at [277, 128] on textarea at bounding box center [528, 124] width 553 height 20
paste textarea "**********"
type textarea "**********"
click at [305, 129] on textarea at bounding box center [528, 124] width 553 height 20
type textarea "**********"
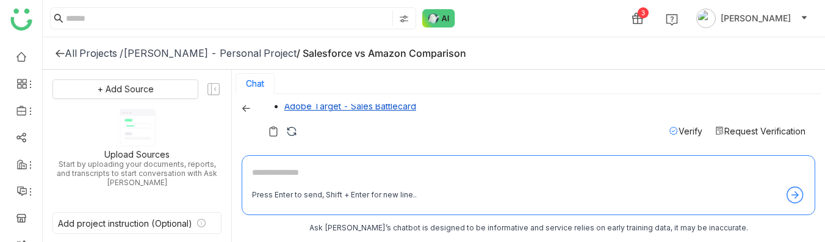
scroll to position [399, 0]
click at [689, 129] on span "Verify" at bounding box center [691, 129] width 24 height 10
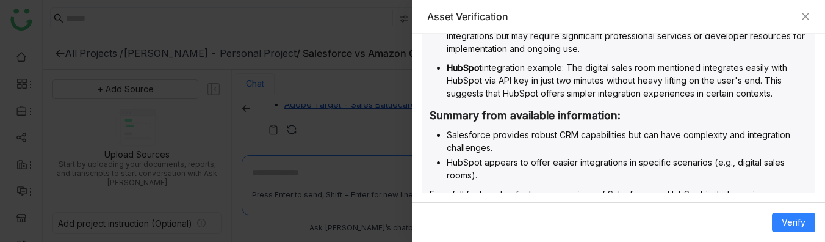
scroll to position [495, 0]
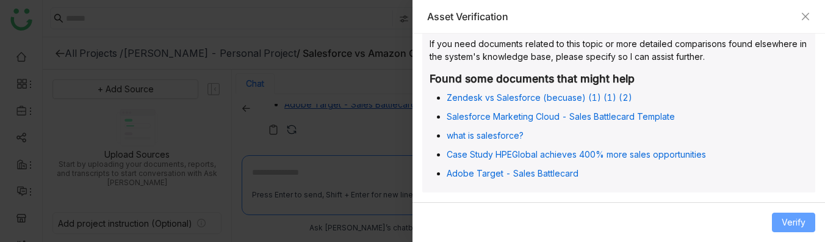
click at [801, 223] on span "Verify" at bounding box center [794, 222] width 24 height 13
click at [793, 219] on span "Verify" at bounding box center [794, 222] width 24 height 13
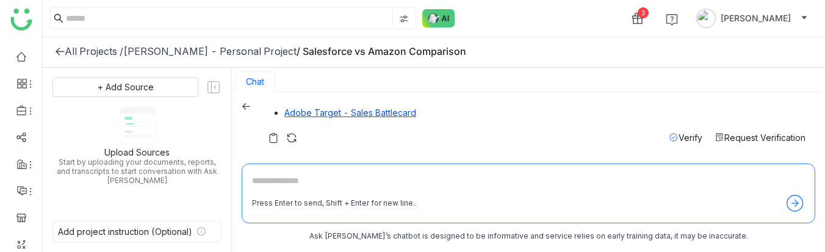
scroll to position [393, 0]
click at [293, 139] on img at bounding box center [292, 138] width 12 height 12
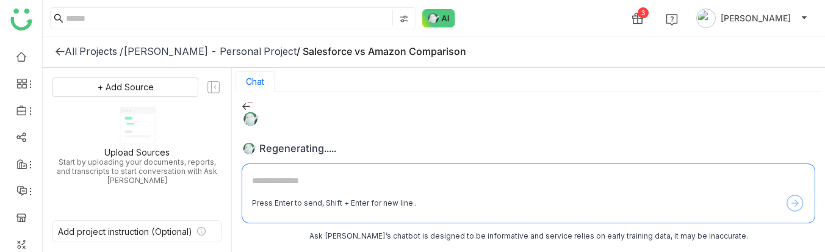
scroll to position [7, 0]
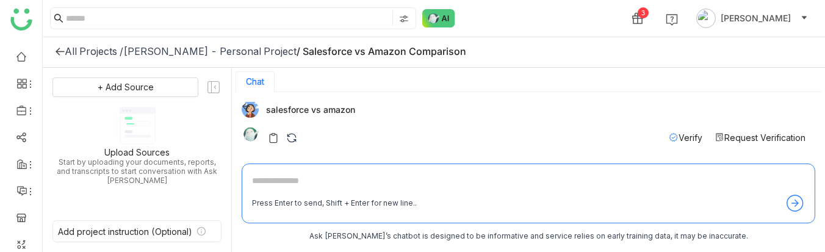
click at [211, 56] on div "[PERSON_NAME] - Personal Project" at bounding box center [209, 51] width 173 height 12
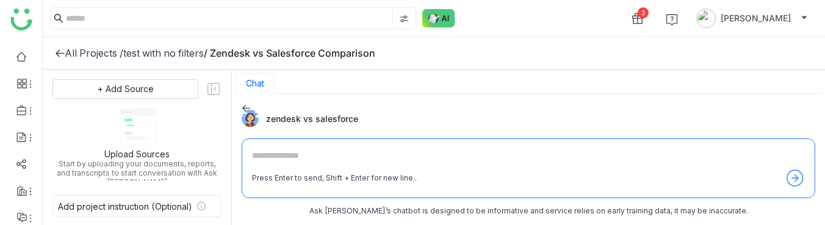
scroll to position [1325, 0]
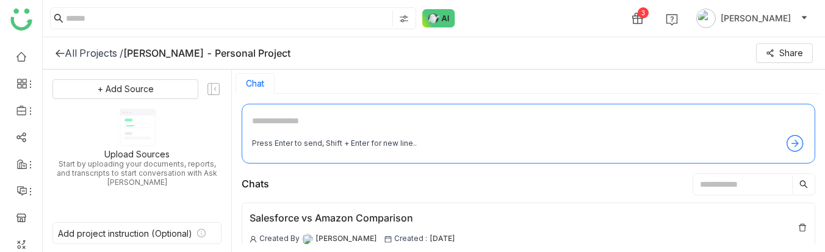
click at [287, 109] on div "Press Enter to send, Shift + Enter for new line.." at bounding box center [529, 134] width 574 height 60
click at [296, 116] on textarea at bounding box center [528, 124] width 553 height 20
paste textarea "**********"
type textarea "**********"
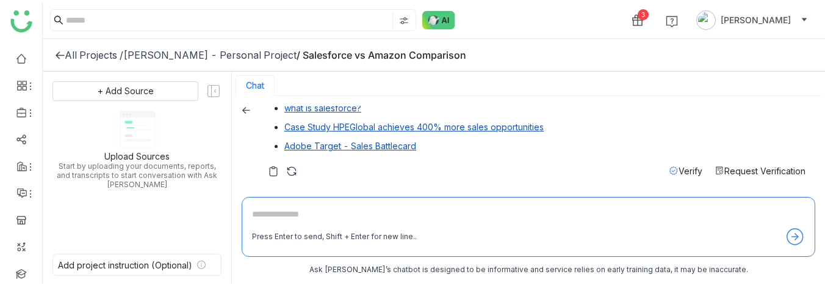
scroll to position [361, 0]
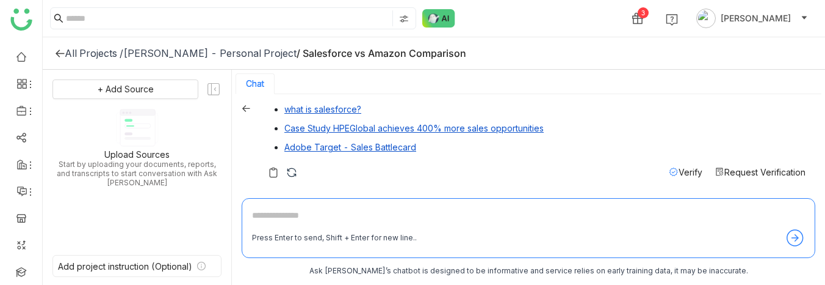
click at [679, 172] on span "Verify" at bounding box center [691, 172] width 24 height 10
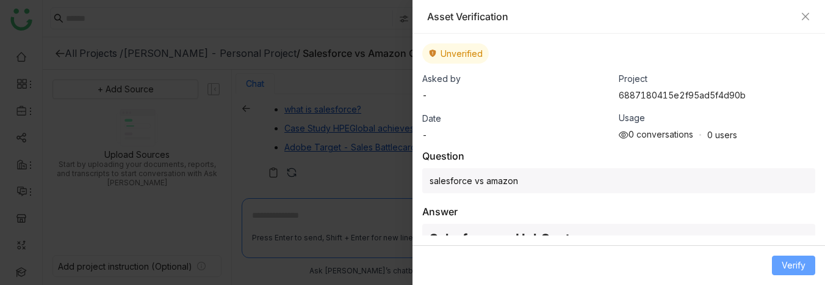
click at [796, 252] on span "Verify" at bounding box center [794, 264] width 24 height 13
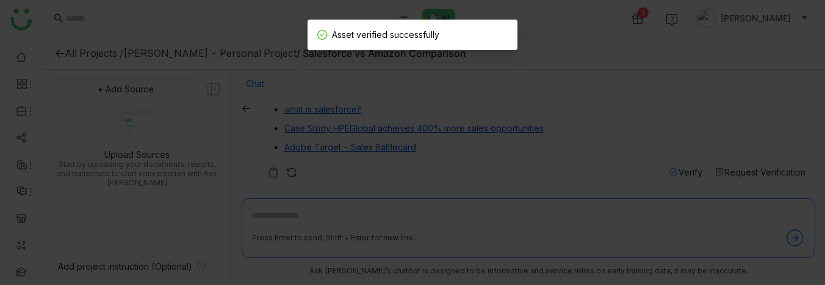
scroll to position [2, 0]
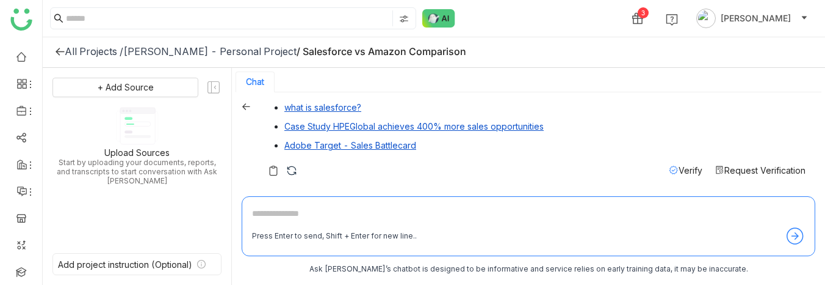
click at [297, 218] on textarea at bounding box center [528, 216] width 553 height 20
click at [374, 225] on textarea at bounding box center [528, 216] width 553 height 20
click at [287, 166] on img at bounding box center [292, 170] width 12 height 12
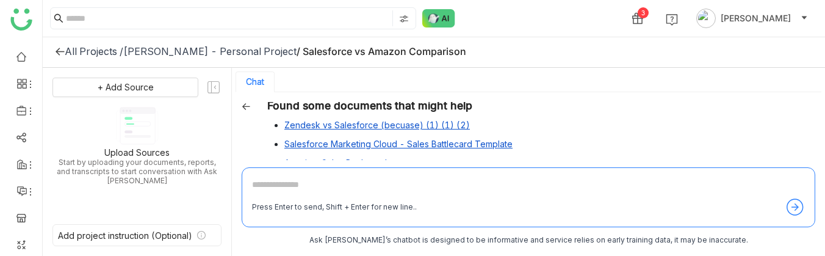
scroll to position [419, 0]
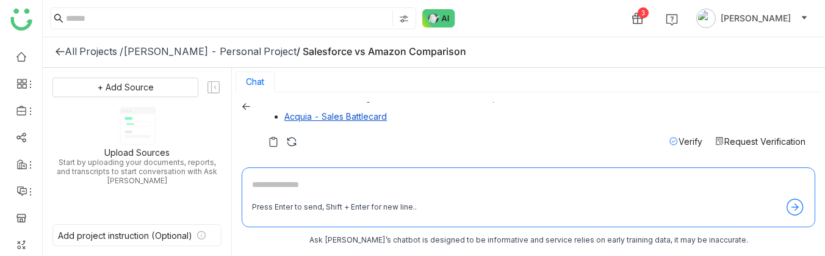
click at [690, 139] on span "Verify" at bounding box center [691, 141] width 24 height 10
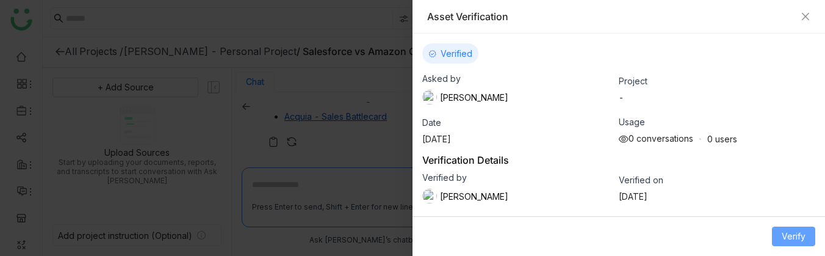
click at [805, 233] on span "Verify" at bounding box center [794, 236] width 24 height 13
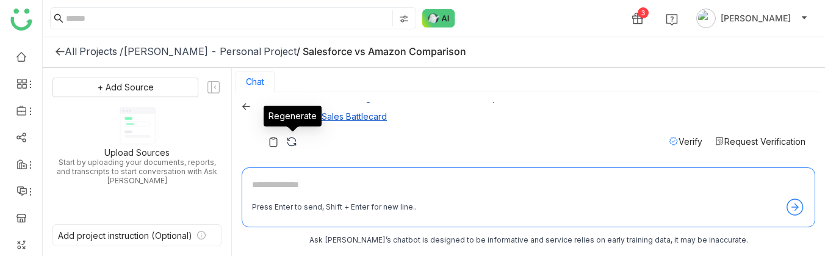
click at [294, 139] on img at bounding box center [292, 142] width 12 height 12
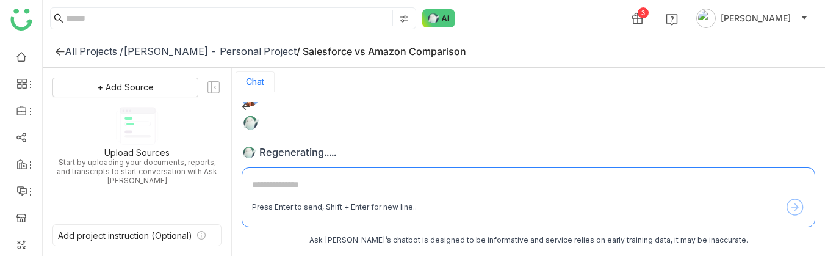
scroll to position [4, 0]
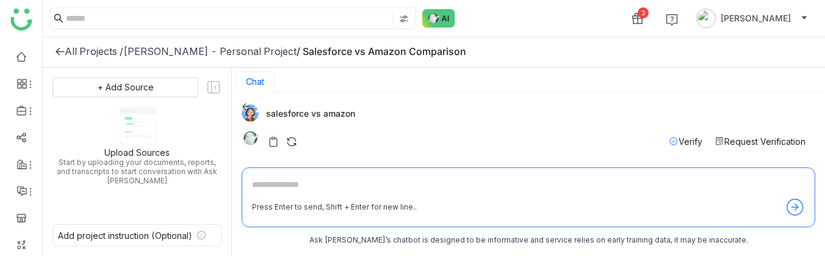
drag, startPoint x: 265, startPoint y: 111, endPoint x: 365, endPoint y: 112, distance: 99.5
click at [365, 112] on div "salesforce vs amazon" at bounding box center [524, 112] width 564 height 17
click at [297, 143] on img at bounding box center [292, 142] width 12 height 12
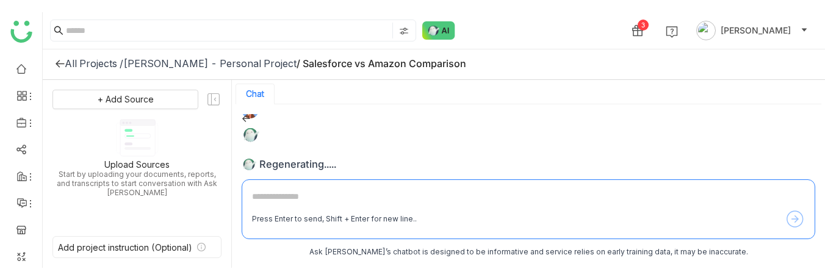
scroll to position [0, 0]
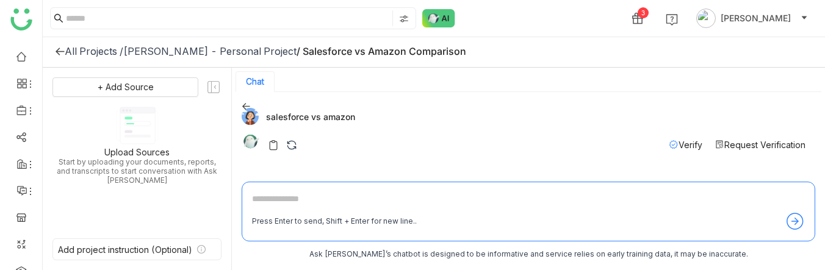
click at [256, 56] on div "[PERSON_NAME] - Personal Project" at bounding box center [209, 51] width 173 height 12
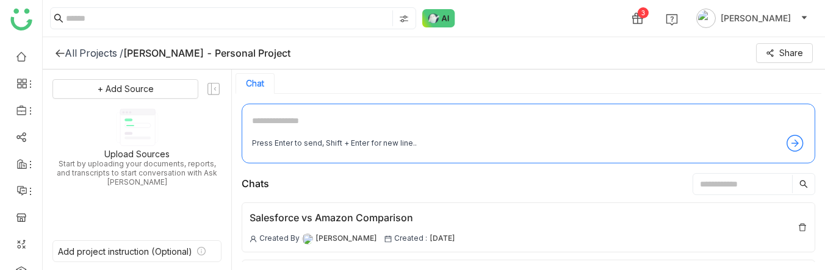
click at [296, 112] on div "Press Enter to send, Shift + Enter for new line.." at bounding box center [529, 134] width 574 height 60
click at [276, 114] on textarea at bounding box center [528, 124] width 553 height 20
click at [542, 32] on div "3 [PERSON_NAME]" at bounding box center [434, 18] width 783 height 37
click at [290, 125] on textarea at bounding box center [528, 124] width 553 height 20
type textarea "**********"
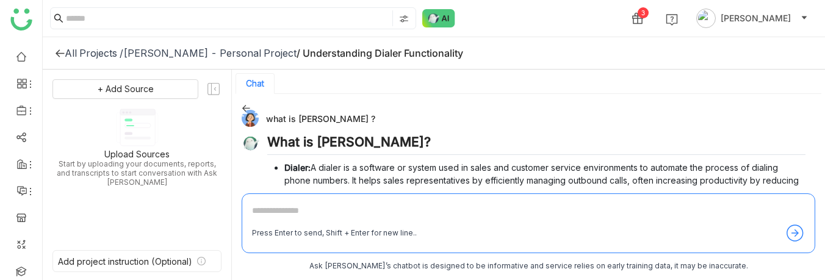
scroll to position [69, 0]
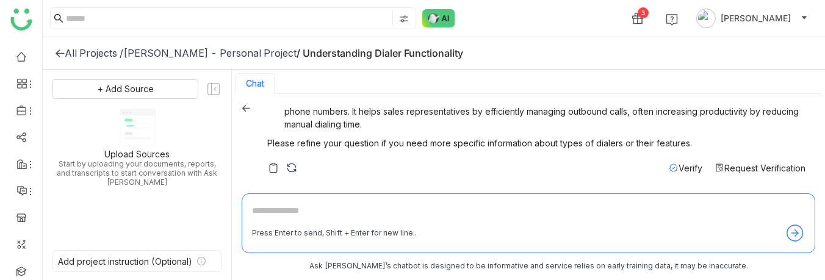
click at [679, 171] on span "Verify" at bounding box center [691, 168] width 24 height 10
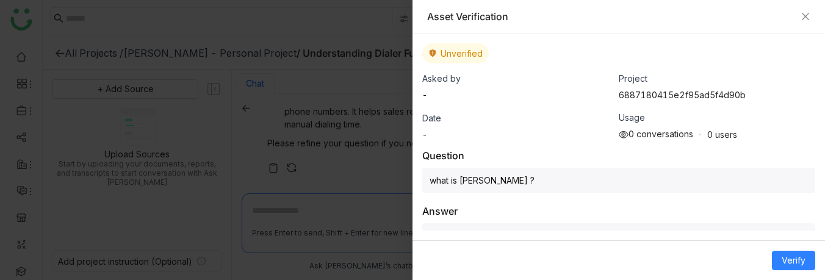
scroll to position [122, 0]
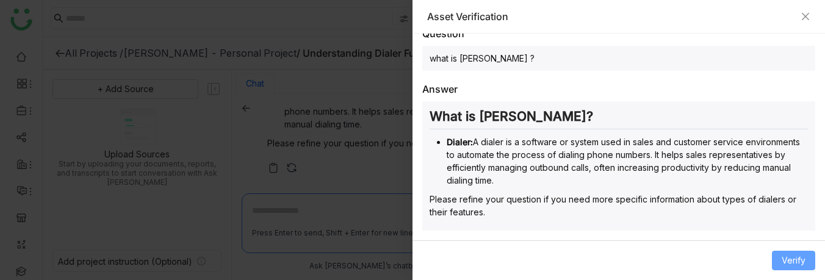
click at [802, 252] on span "Verify" at bounding box center [794, 260] width 24 height 13
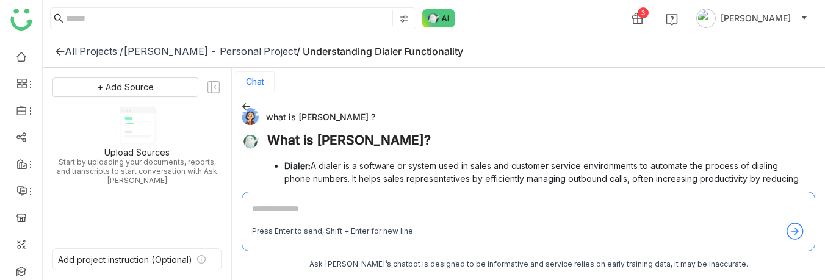
scroll to position [69, 0]
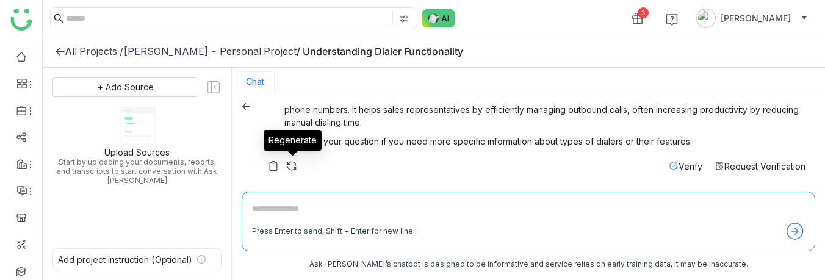
click at [293, 166] on img at bounding box center [292, 166] width 12 height 12
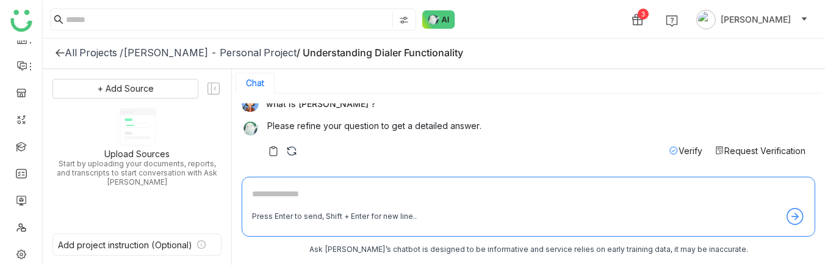
scroll to position [13, 0]
click at [685, 151] on span "Verify" at bounding box center [691, 151] width 24 height 10
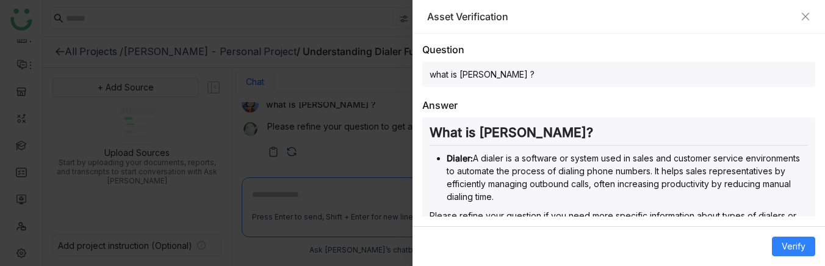
scroll to position [200, 0]
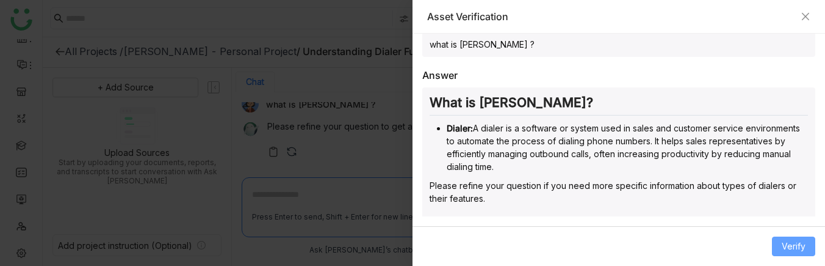
click at [793, 245] on span "Verify" at bounding box center [794, 245] width 24 height 13
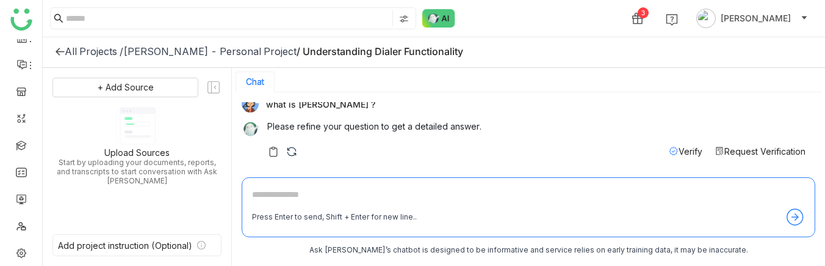
click at [298, 200] on textarea at bounding box center [528, 197] width 553 height 20
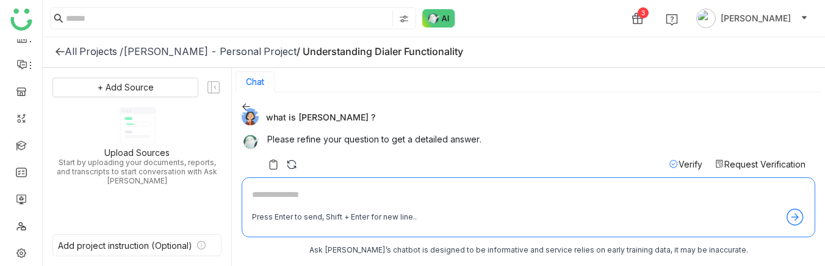
scroll to position [13, 0]
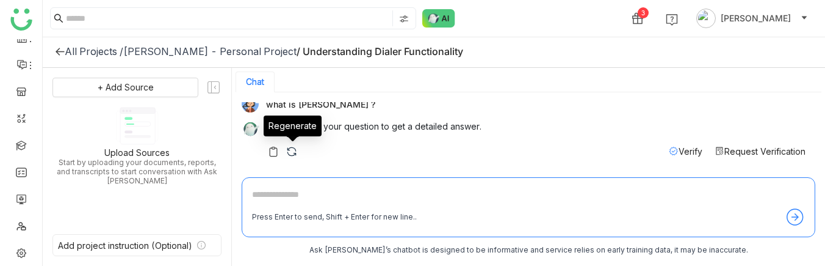
click at [297, 148] on img at bounding box center [292, 151] width 12 height 12
click at [382, 147] on div "Verify Request Verification" at bounding box center [536, 151] width 539 height 13
click at [294, 192] on textarea at bounding box center [528, 197] width 553 height 20
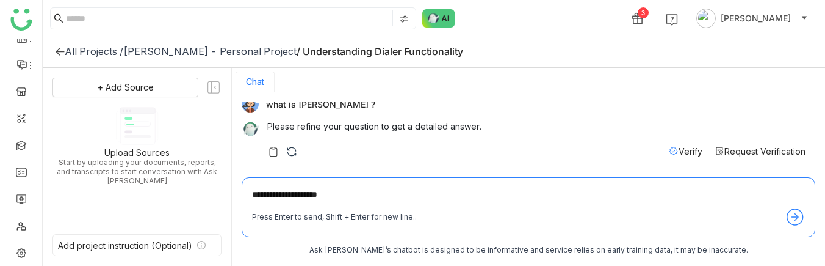
type textarea "**********"
click at [355, 198] on textarea "**********" at bounding box center [528, 197] width 553 height 20
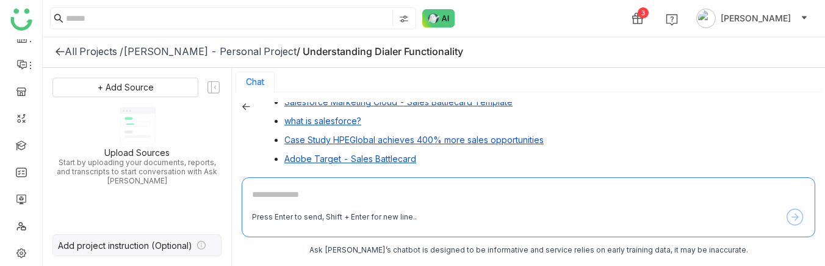
scroll to position [460, 0]
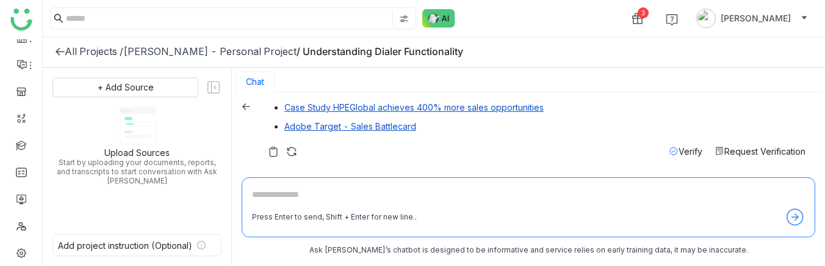
click at [688, 146] on span "Verify" at bounding box center [691, 151] width 24 height 10
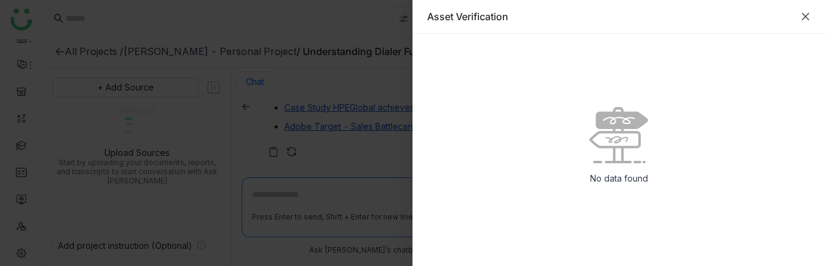
click at [810, 15] on icon "Close" at bounding box center [806, 17] width 10 height 10
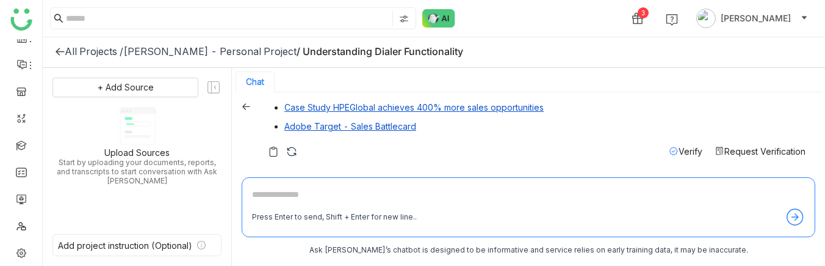
click at [683, 153] on span "Verify" at bounding box center [691, 151] width 24 height 10
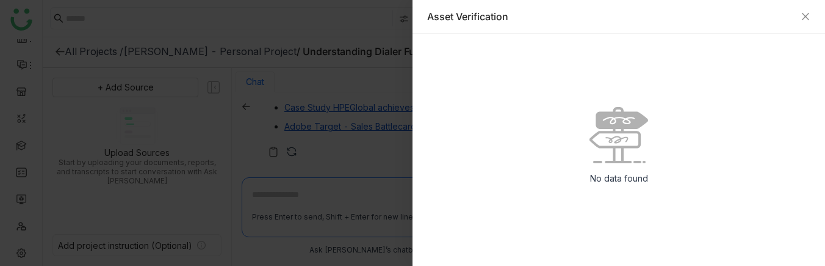
click at [802, 9] on div "Asset Verification" at bounding box center [619, 17] width 413 height 34
click at [803, 15] on icon "Close" at bounding box center [806, 17] width 10 height 10
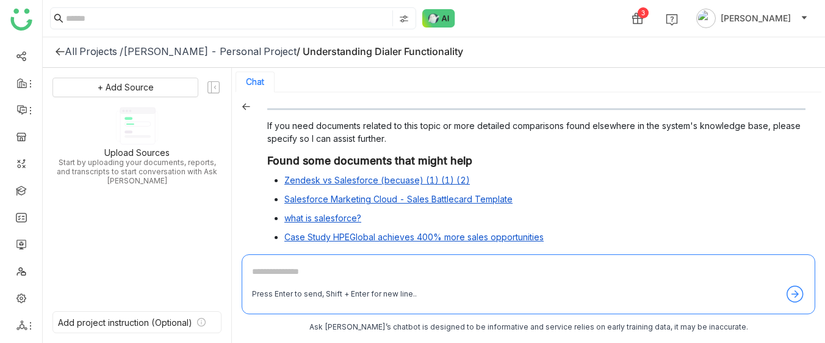
scroll to position [383, 0]
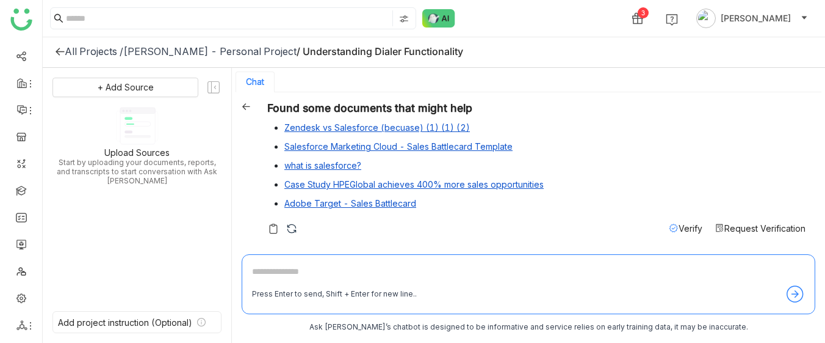
click at [276, 252] on textarea at bounding box center [528, 274] width 553 height 20
type textarea "**********"
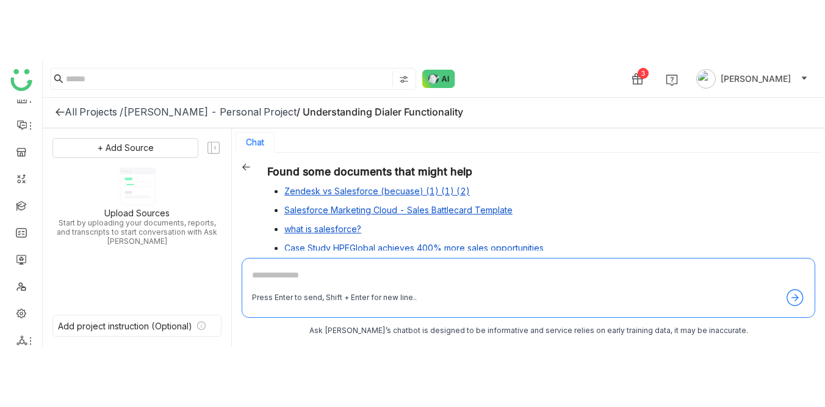
scroll to position [888, 0]
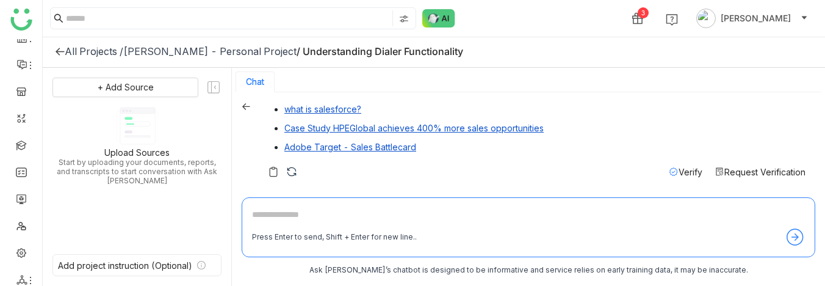
click at [672, 174] on icon at bounding box center [674, 172] width 10 height 10
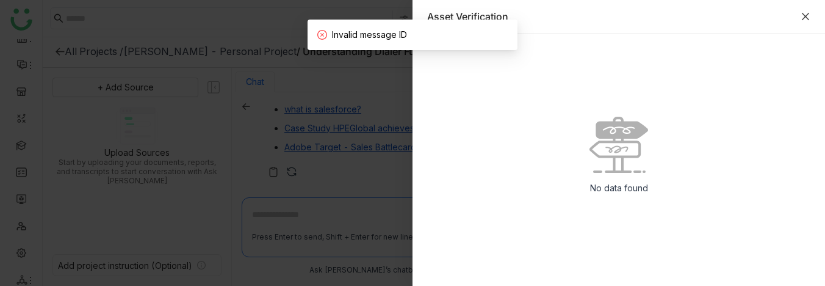
click at [808, 12] on icon "Close" at bounding box center [806, 17] width 10 height 10
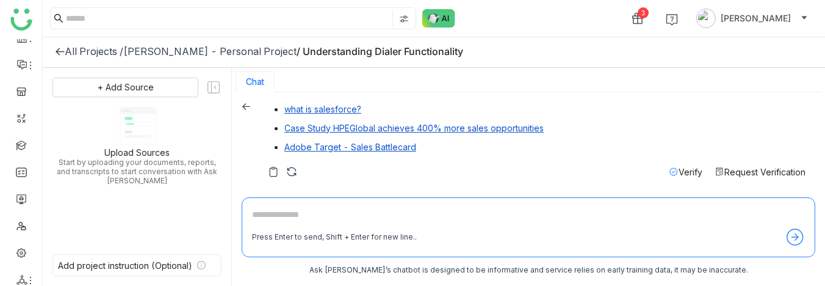
click at [521, 27] on div "3 [PERSON_NAME]" at bounding box center [434, 18] width 783 height 37
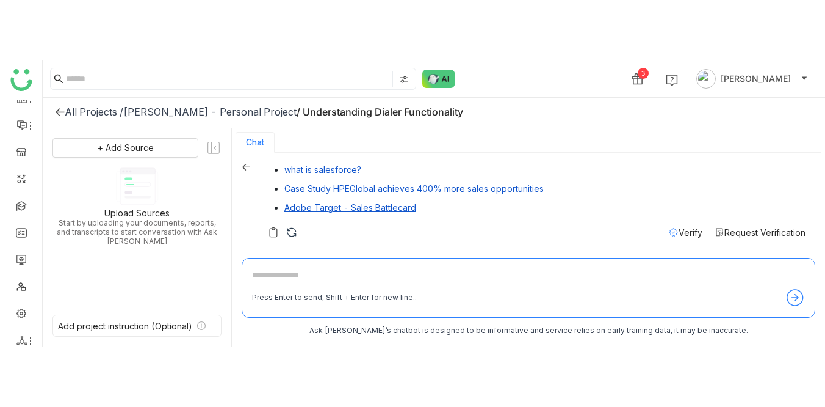
scroll to position [767, 0]
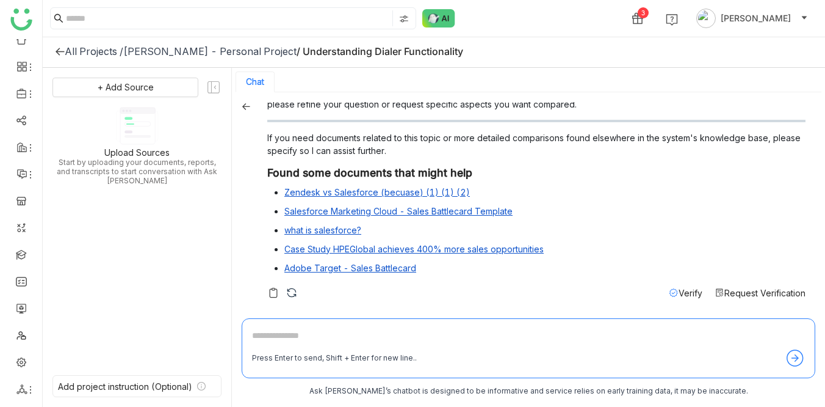
click at [554, 21] on div "3 [PERSON_NAME]" at bounding box center [434, 18] width 783 height 37
click at [682, 252] on span "Verify" at bounding box center [691, 293] width 24 height 10
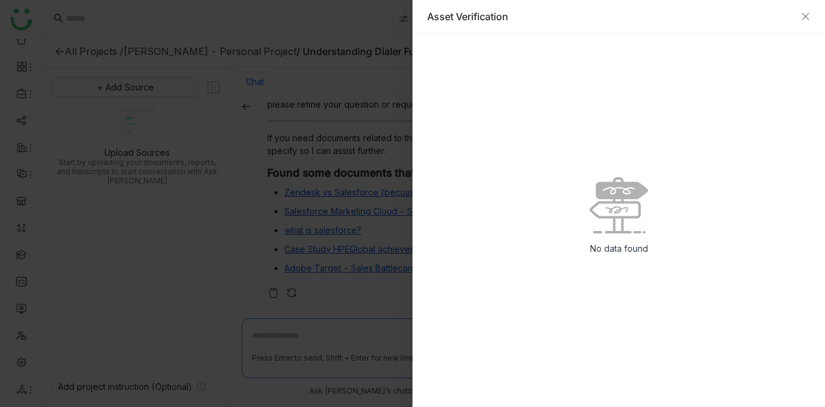
click at [811, 15] on div "Asset Verification" at bounding box center [619, 17] width 413 height 34
click at [805, 17] on icon "Close" at bounding box center [806, 17] width 10 height 10
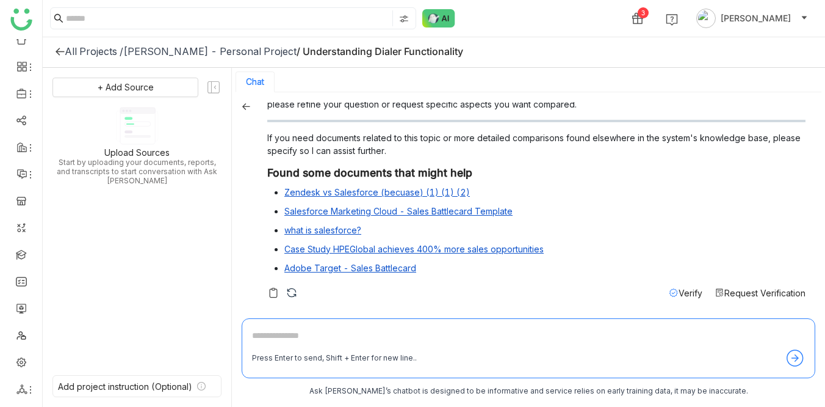
click at [523, 18] on div "3 [PERSON_NAME]" at bounding box center [434, 18] width 783 height 37
click at [556, 27] on div "3 [PERSON_NAME]" at bounding box center [434, 18] width 783 height 37
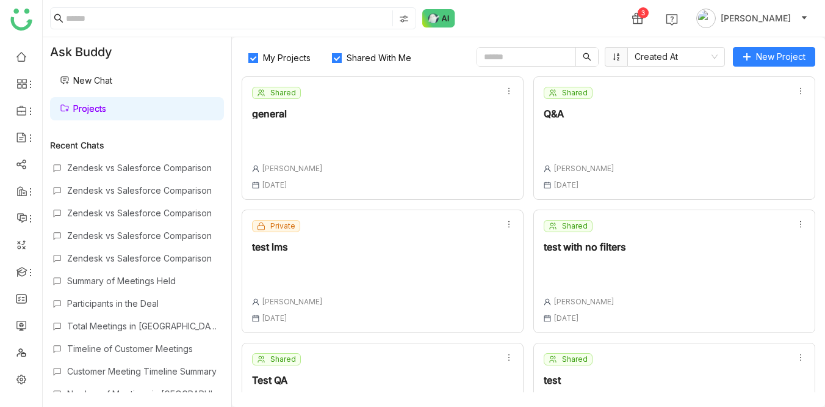
click at [544, 34] on div "3 [PERSON_NAME]" at bounding box center [434, 18] width 783 height 37
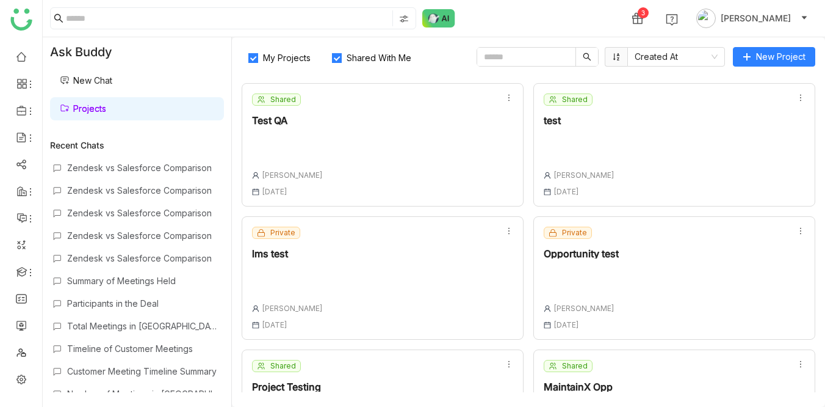
scroll to position [340, 0]
